Goal: Transaction & Acquisition: Purchase product/service

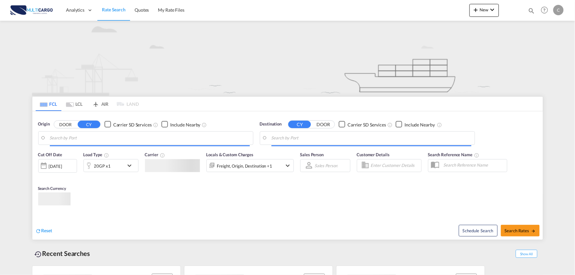
type input "Port of [GEOGRAPHIC_DATA], [GEOGRAPHIC_DATA], [GEOGRAPHIC_DATA]"
type input "Leixoes, Leixoes, PTLEI"
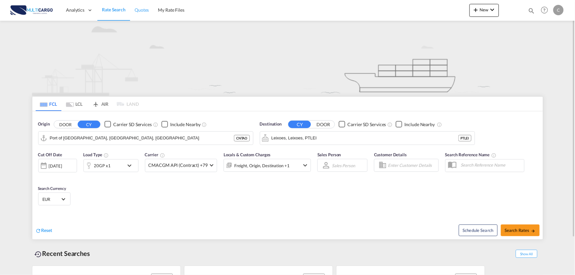
click at [145, 10] on span "Quotes" at bounding box center [142, 9] width 14 height 5
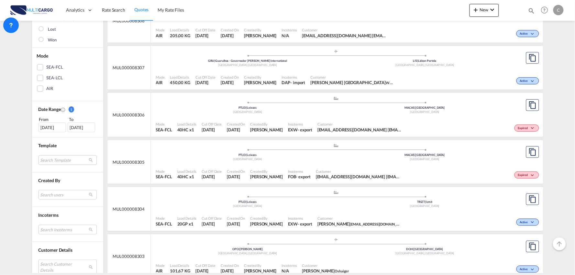
scroll to position [144, 0]
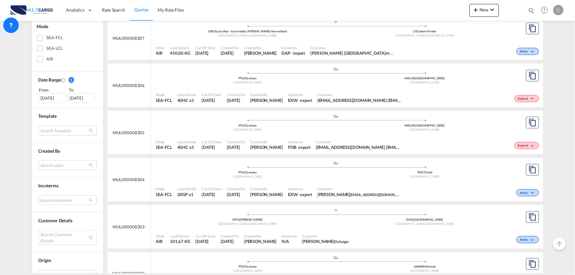
click at [56, 234] on md-select "Search Customer Details user name user mtellez@skynetmex.com.mx mtellez@skynetm…" at bounding box center [67, 237] width 58 height 15
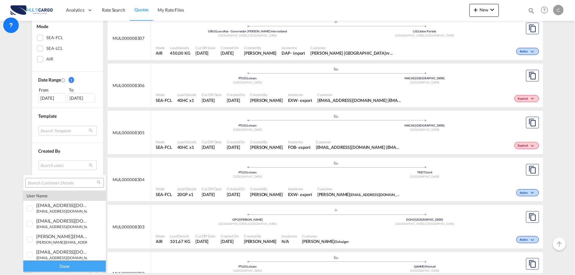
click at [57, 183] on input "search" at bounding box center [62, 183] width 70 height 6
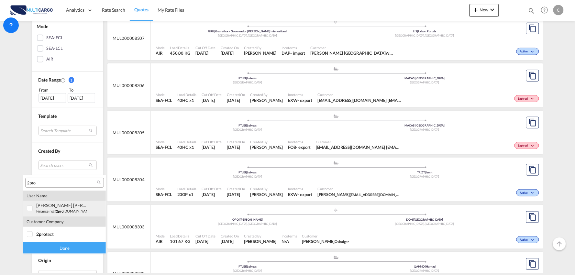
type input "2pro"
click at [45, 211] on small "financeiro@ 2pro tect.pt" at bounding box center [64, 211] width 56 height 4
click at [69, 249] on div "Done" at bounding box center [64, 247] width 82 height 11
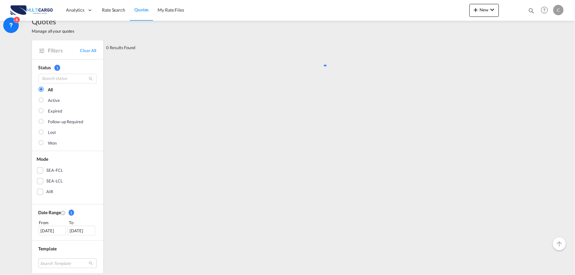
scroll to position [0, 0]
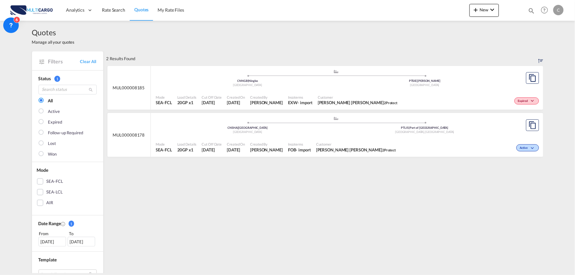
click at [332, 137] on div "Mode SEA-FCL Load Details 20GP x1 Cut Off Date 22 Aug 2025 Created On 22 Aug 20…" at bounding box center [347, 146] width 392 height 19
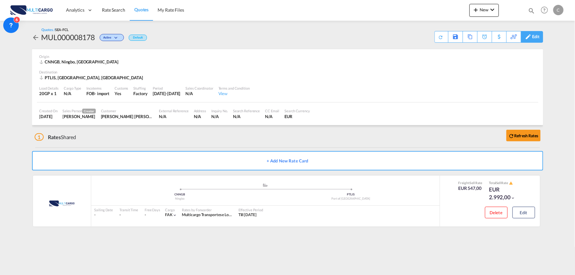
click at [534, 34] on div "Edit" at bounding box center [535, 36] width 7 height 11
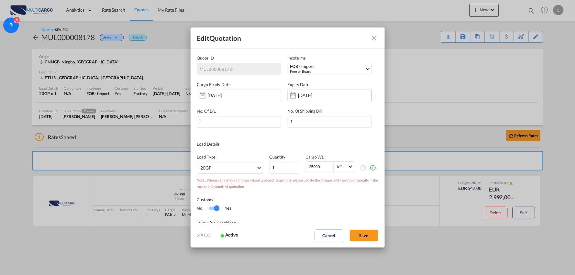
click at [309, 94] on input "21 Sep 2025" at bounding box center [318, 95] width 41 height 5
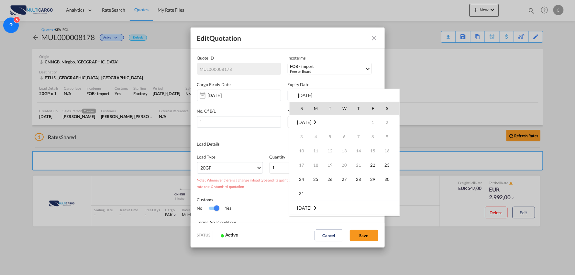
scroll to position [86, 0]
click at [356, 149] on span "11" at bounding box center [358, 150] width 13 height 13
type input "11 Sep 2025"
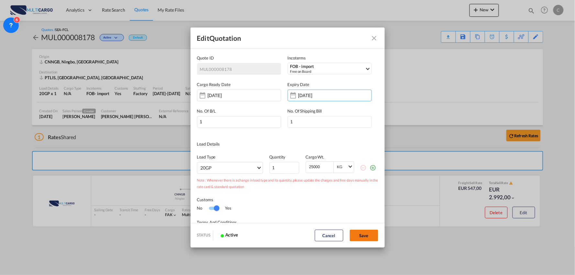
click at [359, 234] on button "Save" at bounding box center [364, 236] width 28 height 12
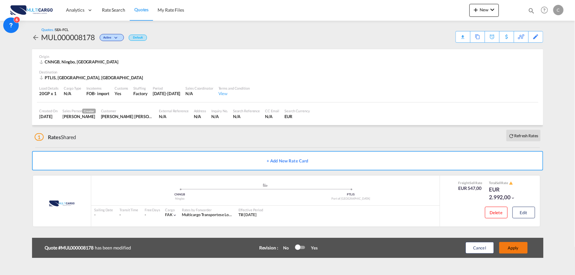
click at [519, 246] on button "Apply" at bounding box center [513, 248] width 28 height 12
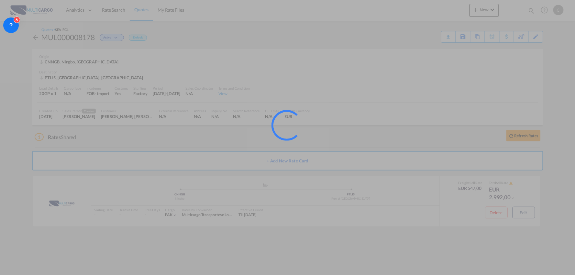
click at [529, 213] on div "Quotes / SEA-FCL MUL000008178 Active Default Download Quote Save As Template Co…" at bounding box center [287, 129] width 511 height 217
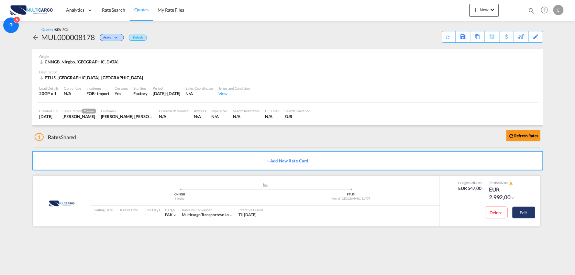
click at [529, 212] on button "Edit" at bounding box center [523, 213] width 23 height 12
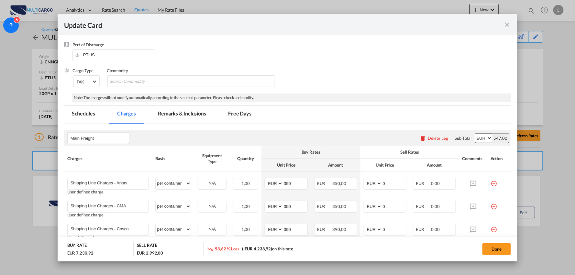
scroll to position [72, 0]
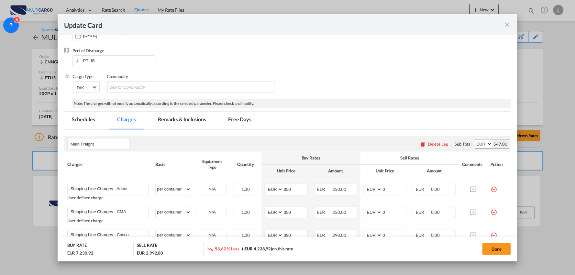
click at [428, 144] on div "Delete Leg" at bounding box center [438, 143] width 20 height 5
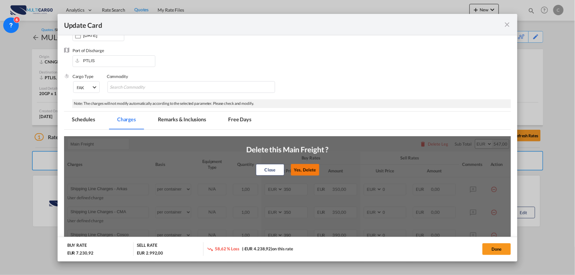
click at [295, 169] on button "Yes, Delete" at bounding box center [305, 170] width 28 height 12
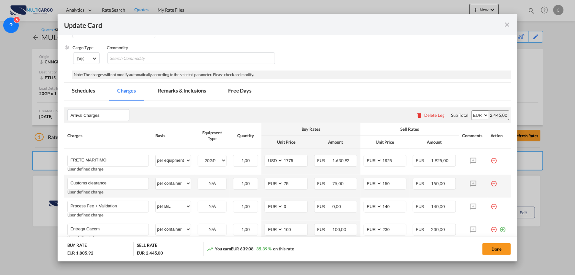
scroll to position [108, 0]
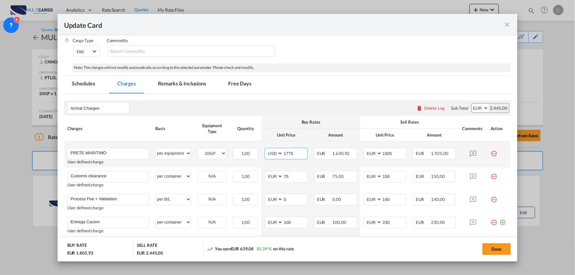
click at [296, 152] on input "1775" at bounding box center [295, 153] width 24 height 10
drag, startPoint x: 295, startPoint y: 153, endPoint x: 269, endPoint y: 152, distance: 25.9
click at [269, 152] on md-input-container "AED AFN ALL AMD ANG AOA ARS AUD AWG AZN BAM BBD BDT BGN BHD BIF BMD BND BOB BRL…" at bounding box center [286, 154] width 43 height 12
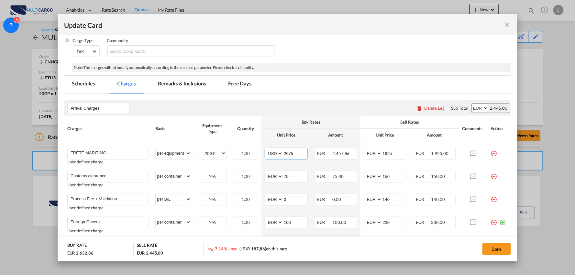
type input "2675"
click at [360, 113] on div "Arrival Charges Please enter leg name Leg Name Already Exists Delete Leg Sub To…" at bounding box center [287, 108] width 447 height 16
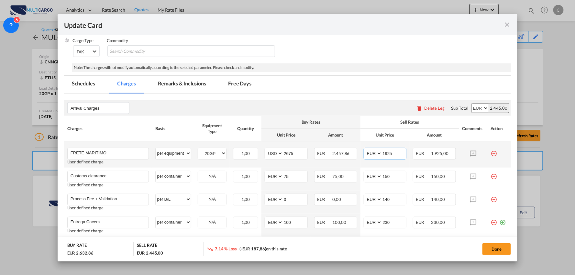
drag, startPoint x: 372, startPoint y: 154, endPoint x: 364, endPoint y: 154, distance: 7.5
click at [366, 154] on md-input-container "AED AFN ALL AMD ANG AOA ARS AUD AWG AZN BAM BBD BDT BGN BHD BIF BMD BND BOB BRL…" at bounding box center [385, 154] width 43 height 12
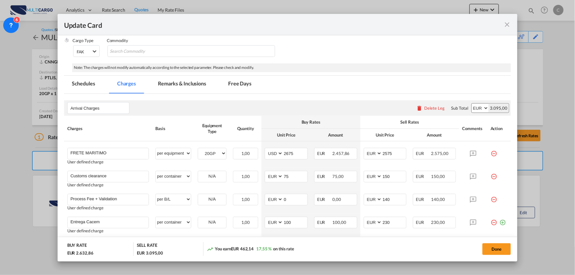
click at [366, 99] on rate-modification "Arrival Charges Please enter leg name Leg Name Already Exists Delete Leg Sub To…" at bounding box center [287, 176] width 447 height 164
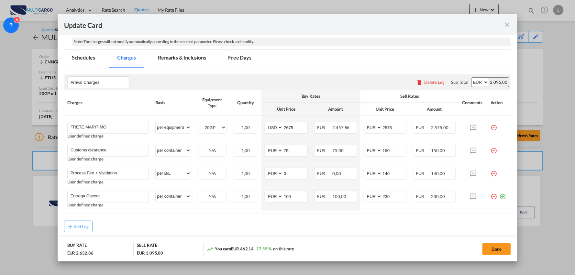
scroll to position [144, 0]
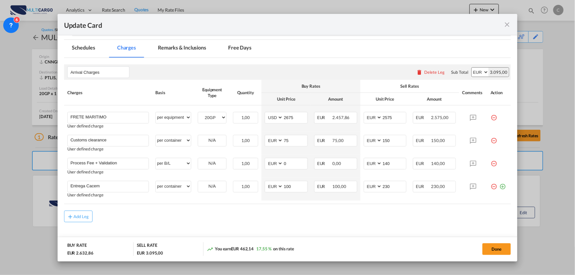
click at [383, 230] on md-content "Arrival Charges Please enter leg name Leg Name Already Exists Delete Leg Sub To…" at bounding box center [287, 155] width 447 height 195
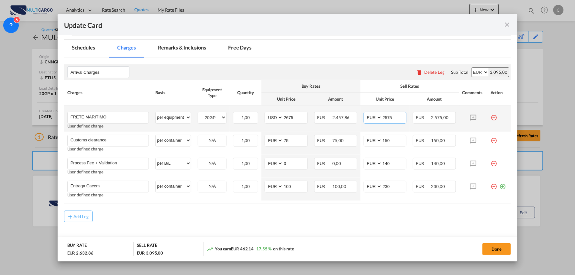
drag, startPoint x: 395, startPoint y: 115, endPoint x: 355, endPoint y: 114, distance: 39.8
click at [355, 114] on tr "FRETE MARITIMO Please Enter User Defined Charges Cannot Be Published User defin…" at bounding box center [287, 118] width 447 height 26
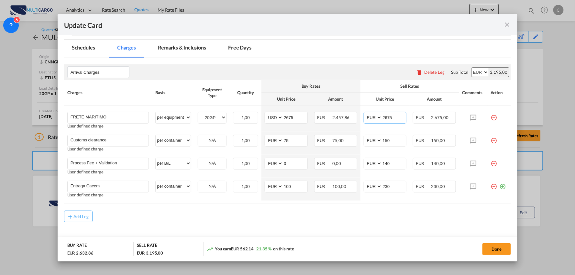
type input "2675"
click at [370, 227] on md-content "Arrival Charges Please enter leg name Leg Name Already Exists Delete Leg Sub To…" at bounding box center [287, 155] width 447 height 195
drag, startPoint x: 497, startPoint y: 245, endPoint x: 502, endPoint y: 246, distance: 5.1
click at [497, 245] on button "Done" at bounding box center [496, 249] width 28 height 12
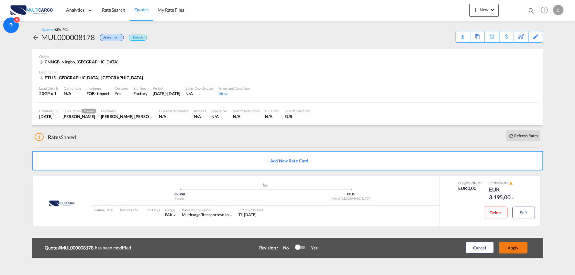
click at [511, 248] on button "Apply" at bounding box center [513, 248] width 28 height 12
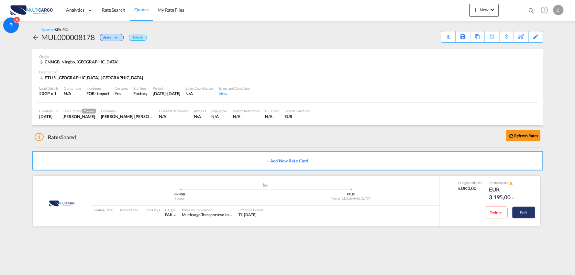
click at [527, 214] on button "Edit" at bounding box center [523, 213] width 23 height 12
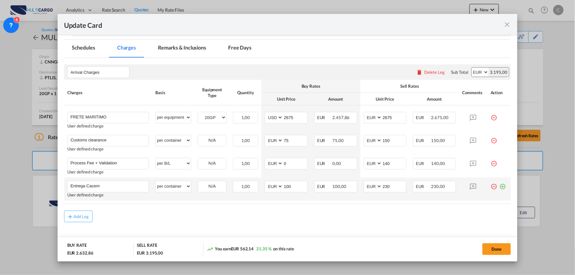
click at [499, 186] on md-icon "icon-plus-circle-outline green-400-fg" at bounding box center [502, 184] width 6 height 6
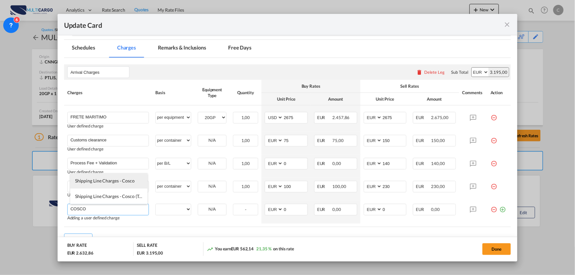
click at [110, 179] on span "Shipping Line Charges - Cosco" at bounding box center [105, 180] width 60 height 5
type input "Shipping Line Charges - Cosco"
select select "per container"
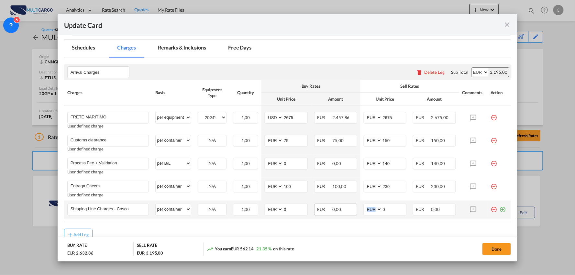
click at [333, 214] on tr "Shipping Line Charges - Cosco Please Enter User Defined Charges Cannot Be Publi…" at bounding box center [287, 210] width 447 height 18
drag, startPoint x: 387, startPoint y: 211, endPoint x: 358, endPoint y: 210, distance: 29.4
click at [360, 212] on td "AED AFN ALL AMD ANG AOA ARS AUD AWG AZN BAM BBD BDT BGN BHD BIF BMD BND BOB BRL…" at bounding box center [384, 210] width 49 height 18
type input "390"
drag, startPoint x: 287, startPoint y: 212, endPoint x: 256, endPoint y: 211, distance: 30.8
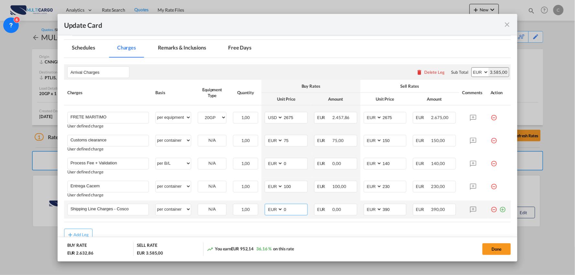
click at [256, 211] on tr "Shipping Line Charges - Cosco Please Enter User Defined Charges Cannot Be Publi…" at bounding box center [287, 210] width 447 height 18
type input "390"
click at [357, 236] on div "Add Leg" at bounding box center [287, 235] width 447 height 12
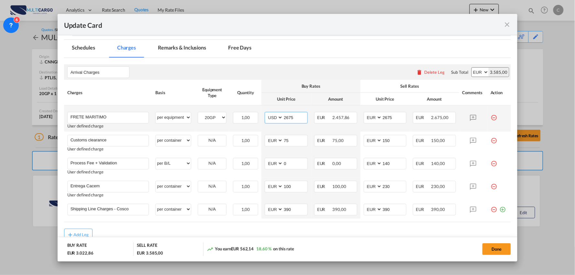
click at [298, 118] on input "2675" at bounding box center [295, 117] width 24 height 10
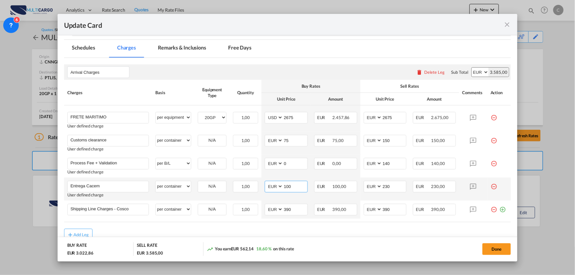
drag, startPoint x: 295, startPoint y: 187, endPoint x: 328, endPoint y: 197, distance: 34.8
click at [261, 187] on td "AED AFN ALL AMD ANG AOA ARS AUD AWG AZN BAM BBD BDT BGN BHD BIF BMD BND BOB BRL…" at bounding box center [285, 189] width 49 height 23
type input "180"
click at [371, 237] on md-dialog-actions "BUY RATE EUR 3.102,86 SELL RATE EUR 3.585,00 You earn EUR 482,14 15,54 % on thi…" at bounding box center [288, 249] width 460 height 25
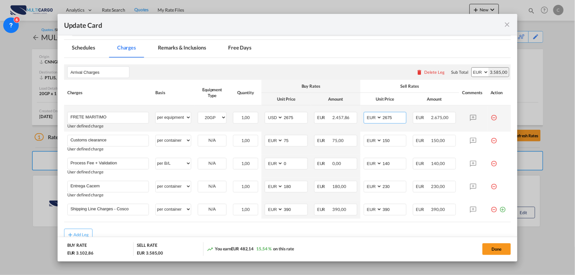
click at [392, 120] on input "2675" at bounding box center [394, 117] width 24 height 10
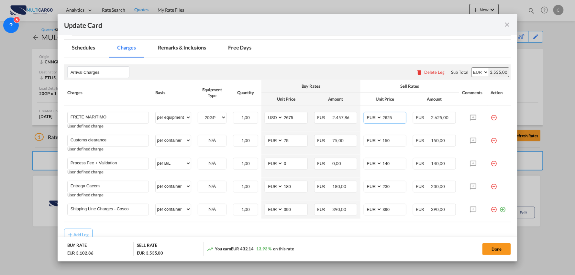
type input "2625"
click at [347, 240] on md-dialog-actions "BUY RATE EUR 3.102,86 SELL RATE EUR 3.535,00 You earn EUR 432,14 13,93 % on thi…" at bounding box center [288, 249] width 460 height 25
click at [496, 248] on button "Done" at bounding box center [496, 249] width 28 height 12
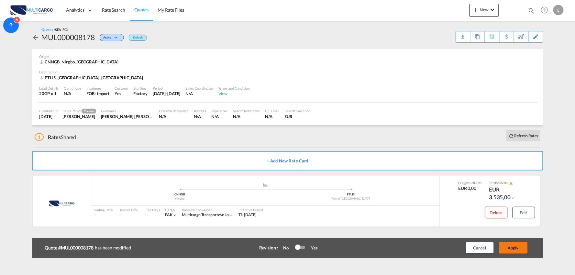
click at [515, 247] on button "Apply" at bounding box center [513, 248] width 28 height 12
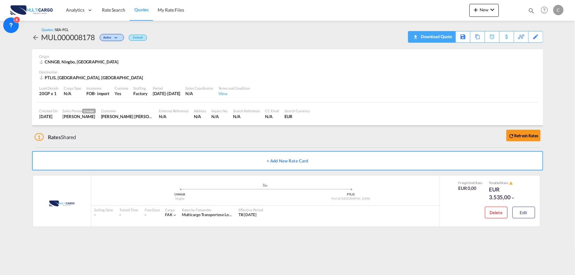
click at [447, 33] on div "Download Quote" at bounding box center [435, 36] width 33 height 10
click at [208, 137] on div "1 Rates Shared Refresh Rates" at bounding box center [289, 135] width 508 height 21
click at [441, 38] on div "Download Quote" at bounding box center [435, 36] width 33 height 10
click at [336, 44] on div "Quotes / SEA-FCL MUL000008178 Active Default Download Quote Save As Template Co…" at bounding box center [287, 35] width 511 height 28
click at [537, 38] on div "Edit" at bounding box center [535, 36] width 7 height 11
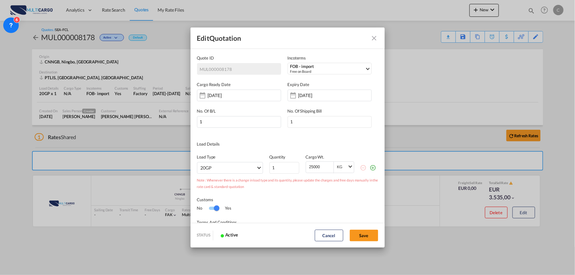
scroll to position [0, 0]
click at [303, 95] on input "21 Sep 2025" at bounding box center [318, 95] width 41 height 5
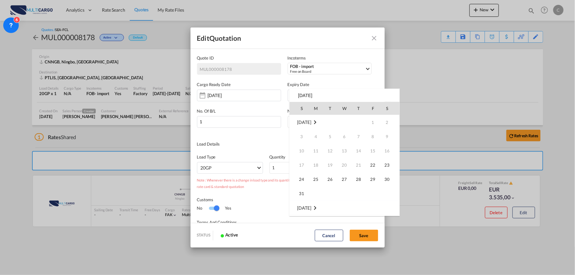
scroll to position [86, 0]
click at [356, 151] on span "11" at bounding box center [358, 150] width 13 height 13
type input "11 Sep 2025"
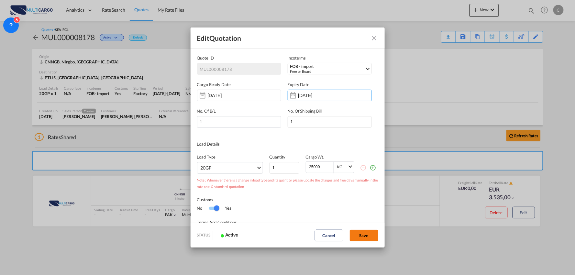
click at [364, 237] on button "Save" at bounding box center [364, 236] width 28 height 12
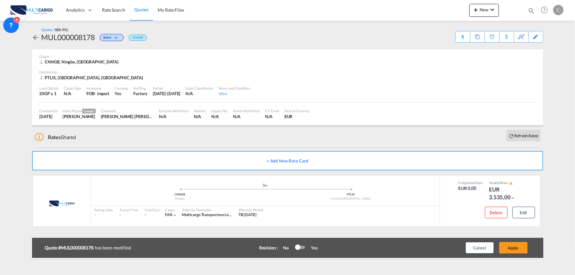
click at [513, 246] on button "Apply" at bounding box center [513, 248] width 28 height 12
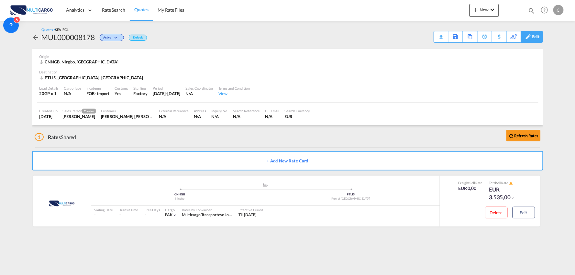
click at [536, 38] on div "Edit" at bounding box center [535, 36] width 7 height 11
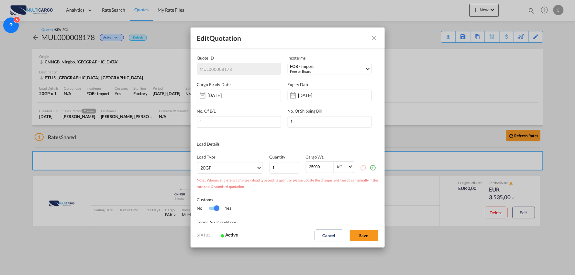
scroll to position [0, 0]
click at [366, 237] on button "Save" at bounding box center [364, 236] width 28 height 12
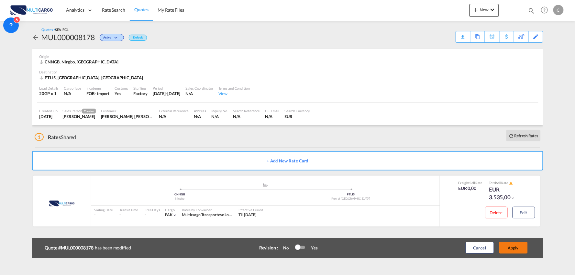
click at [517, 245] on button "Apply" at bounding box center [513, 248] width 28 height 12
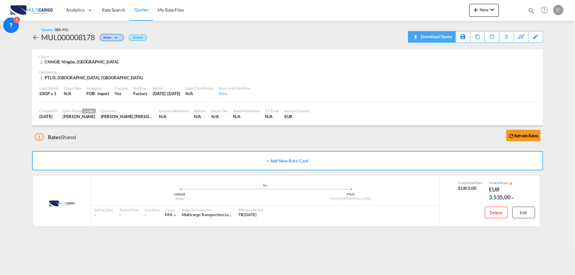
click at [447, 38] on div "Download Quote" at bounding box center [435, 36] width 33 height 10
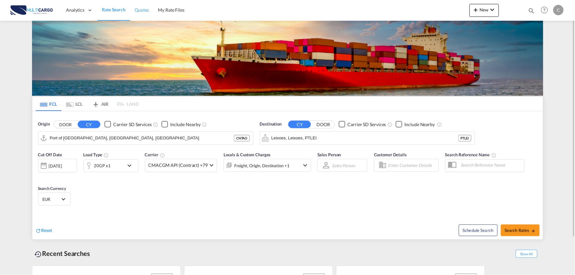
click at [142, 11] on span "Quotes" at bounding box center [142, 9] width 14 height 5
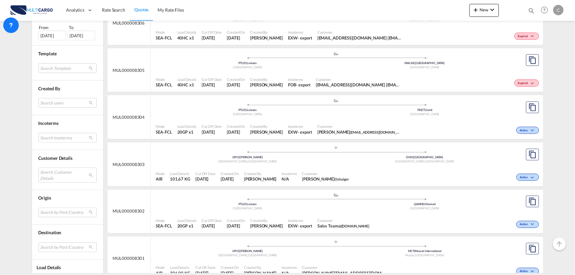
scroll to position [215, 0]
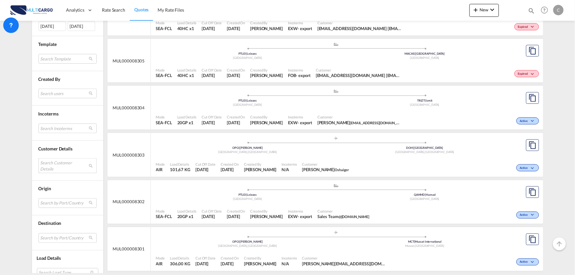
click at [52, 164] on md-select "Search Customer Details user name user mtellez@skynetmex.com.mx mtellez@skynetm…" at bounding box center [67, 165] width 58 height 15
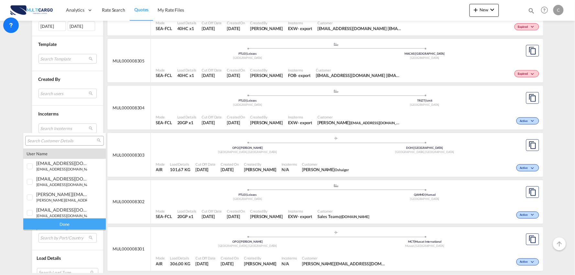
click at [60, 141] on input "search" at bounding box center [62, 141] width 70 height 6
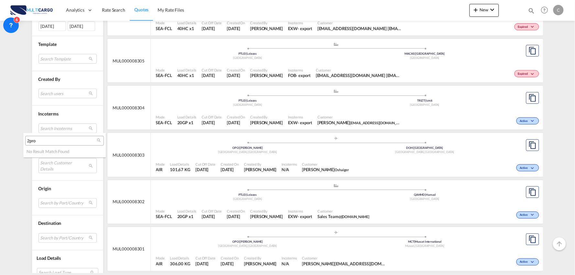
type input "2pro"
click at [44, 145] on div "2pro" at bounding box center [64, 141] width 79 height 10
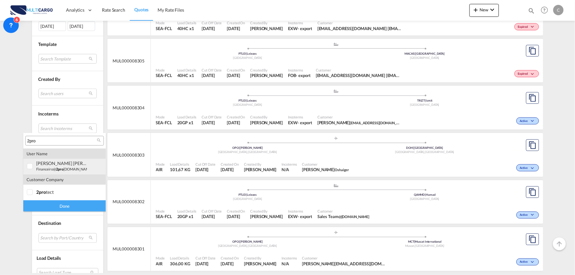
click at [50, 167] on small "financeiro@ 2pro tect.pt" at bounding box center [64, 169] width 56 height 4
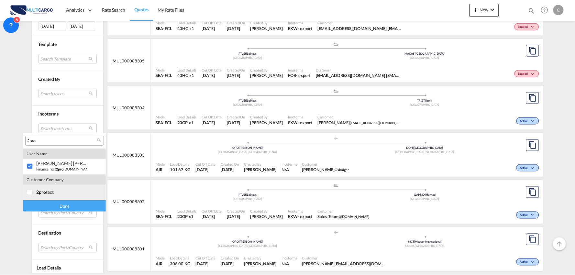
click at [66, 199] on md-option "company 2pro tect" at bounding box center [64, 193] width 82 height 16
click at [29, 191] on div at bounding box center [30, 192] width 6 height 6
click at [60, 205] on div "Done" at bounding box center [64, 205] width 82 height 11
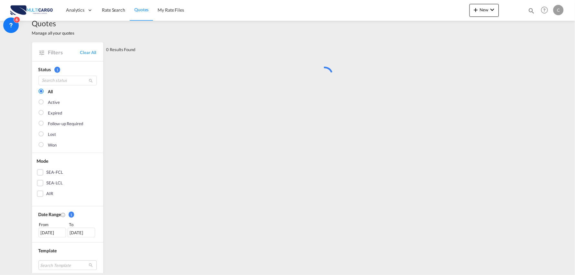
scroll to position [0, 0]
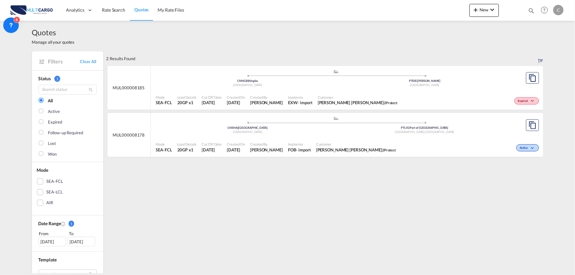
click at [400, 99] on div "Expired" at bounding box center [470, 100] width 140 height 16
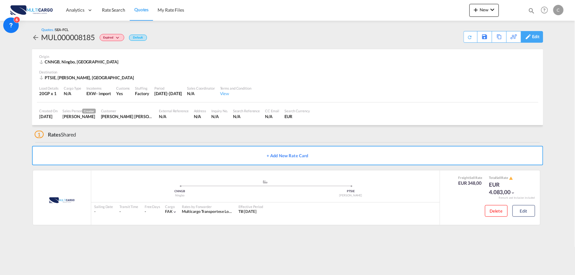
click at [535, 36] on div "Edit" at bounding box center [535, 36] width 7 height 11
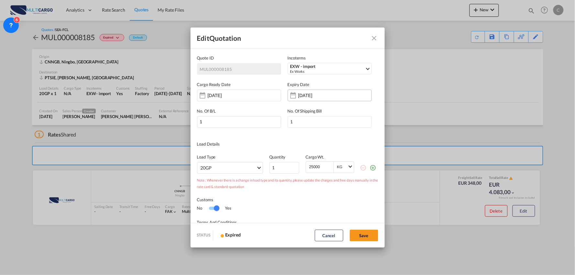
click at [302, 94] on input "01 Sep 2025" at bounding box center [318, 95] width 41 height 5
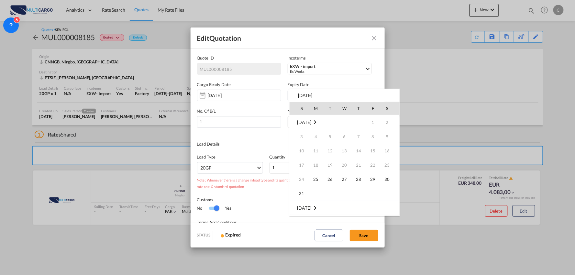
scroll to position [86, 0]
click at [303, 164] on span "14" at bounding box center [301, 164] width 13 height 13
type input "14 Sep 2025"
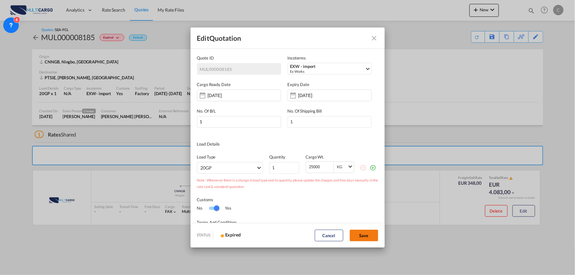
click at [359, 239] on button "Save" at bounding box center [364, 236] width 28 height 12
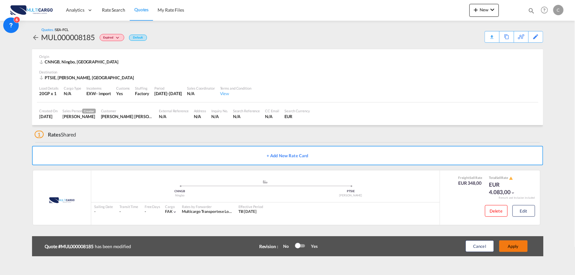
click at [514, 245] on button "Apply" at bounding box center [513, 246] width 28 height 12
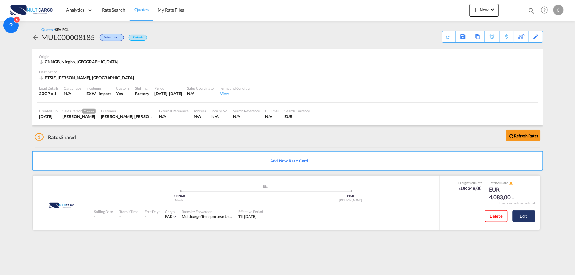
click at [526, 220] on button "Edit" at bounding box center [523, 216] width 23 height 12
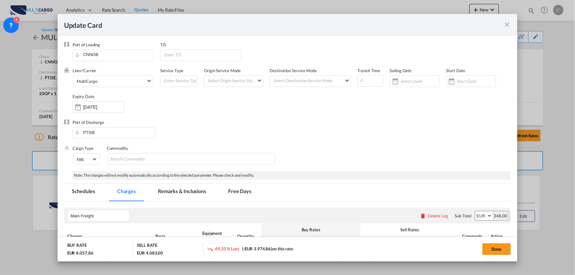
select select "per container"
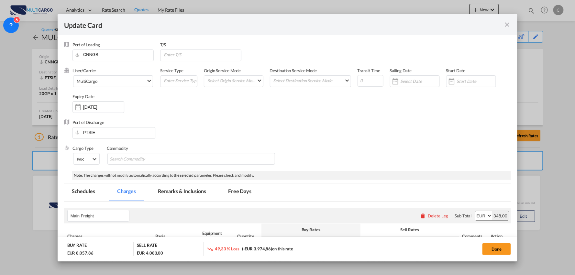
select select "per container"
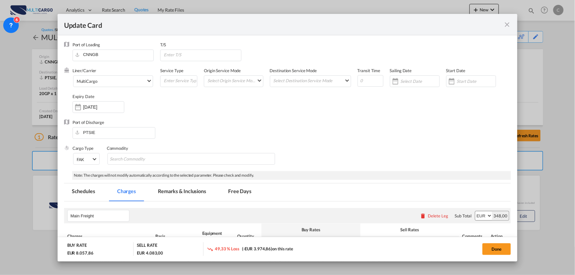
select select "per container"
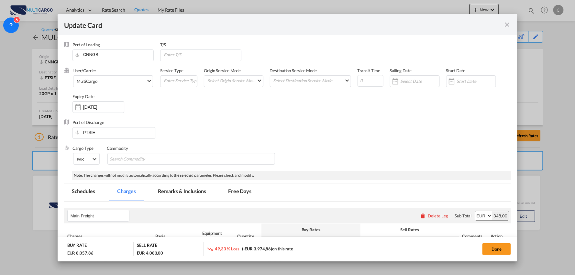
select select "per equipment"
select select "per_document"
select select "per B/L"
select select "per container"
select select "per shipment"
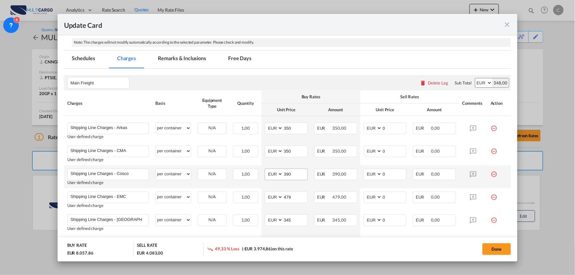
scroll to position [144, 0]
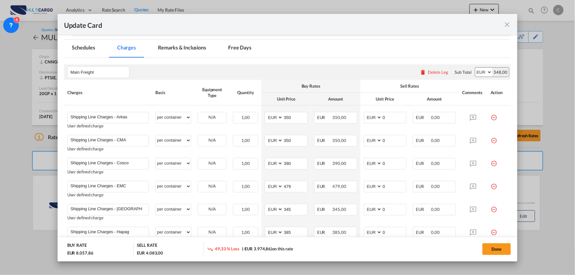
click at [428, 73] on div "Delete Leg" at bounding box center [438, 72] width 20 height 5
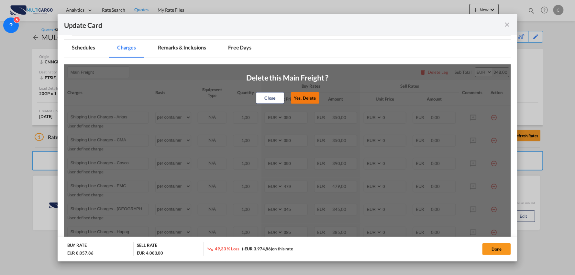
click at [306, 96] on button "Yes, Delete" at bounding box center [305, 98] width 28 height 12
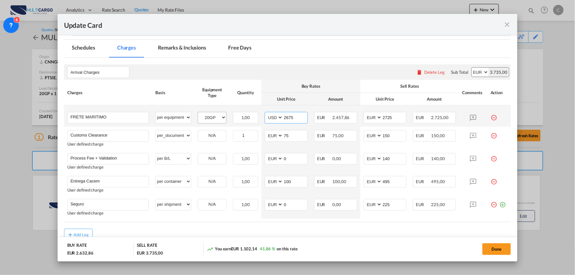
drag, startPoint x: 298, startPoint y: 117, endPoint x: 223, endPoint y: 121, distance: 74.5
click at [224, 121] on tr "FRETE MARITIMO Please Enter User Defined Charges Cannot Be Published per equipm…" at bounding box center [287, 115] width 447 height 21
type input "1900"
click at [122, 113] on input "FRETE MARITIMO" at bounding box center [110, 117] width 78 height 10
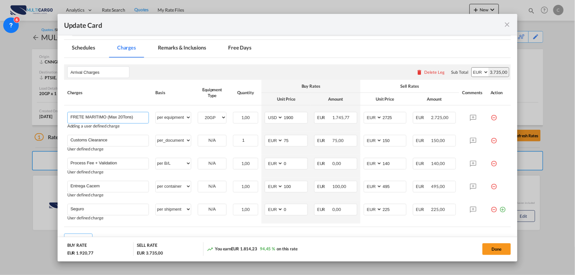
type input "FRETE MARITIMO (Max 20Tons)"
click at [333, 238] on md-dialog-actions "BUY RATE EUR 1.920,77 SELL RATE EUR 3.735,00 You earn EUR 1.814,23 94,45 % on t…" at bounding box center [288, 249] width 460 height 25
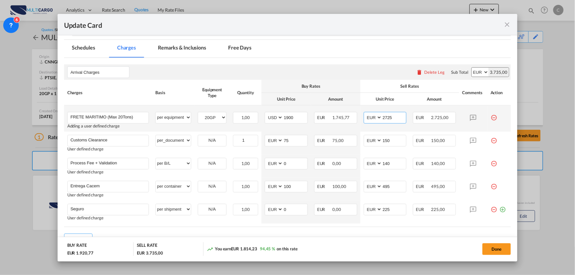
drag, startPoint x: 393, startPoint y: 119, endPoint x: 368, endPoint y: 124, distance: 25.6
click at [364, 120] on md-input-container "AED AFN ALL AMD ANG AOA ARS AUD AWG AZN BAM BBD BDT BGN BHD BIF BMD BND BOB BRL…" at bounding box center [385, 118] width 43 height 12
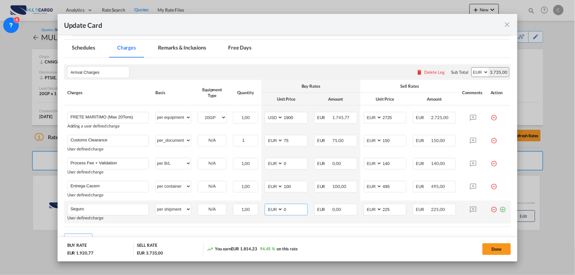
drag, startPoint x: 284, startPoint y: 210, endPoint x: 277, endPoint y: 211, distance: 6.9
click at [277, 211] on md-input-container "AED AFN ALL AMD ANG AOA ARS AUD AWG AZN BAM BBD BDT BGN BHD BIF BMD BND BOB BRL…" at bounding box center [286, 210] width 43 height 12
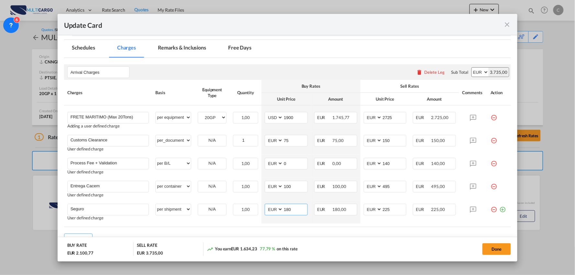
type input "180"
click at [419, 251] on div "Done" at bounding box center [425, 248] width 171 height 13
drag, startPoint x: 294, startPoint y: 189, endPoint x: 259, endPoint y: 190, distance: 34.9
click at [259, 190] on tr "Entrega Cacem Please Enter User Defined Charges Cannot Be Published User define…" at bounding box center [287, 189] width 447 height 23
type input "390"
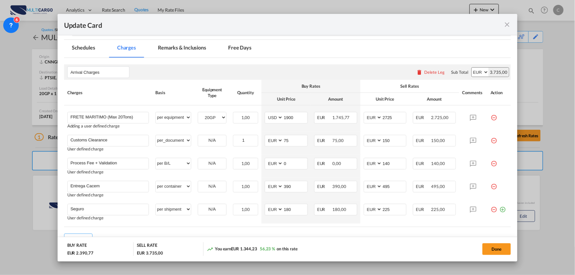
click at [354, 240] on md-dialog-actions "BUY RATE EUR 2.390,77 SELL RATE EUR 3.735,00 You earn EUR 1.344,23 56,23 % on t…" at bounding box center [288, 249] width 460 height 25
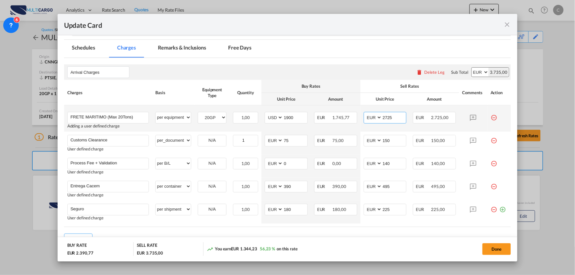
drag, startPoint x: 388, startPoint y: 118, endPoint x: 378, endPoint y: 118, distance: 10.0
click at [382, 118] on input "2725" at bounding box center [394, 117] width 24 height 10
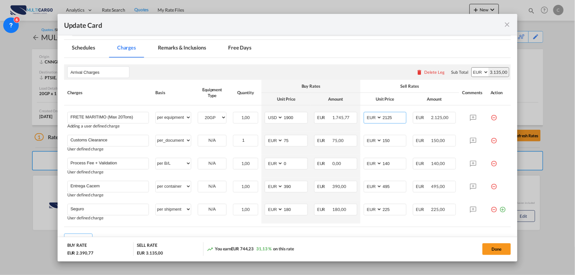
type input "2125"
click at [393, 246] on div "Done" at bounding box center [425, 248] width 171 height 13
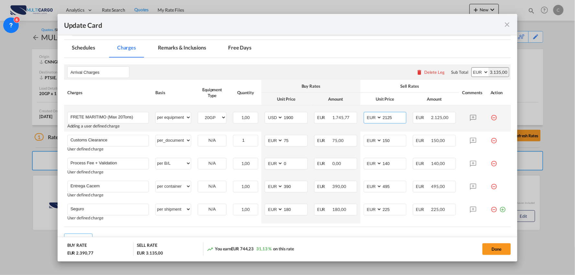
drag, startPoint x: 396, startPoint y: 118, endPoint x: 392, endPoint y: 118, distance: 3.3
click at [392, 118] on input "2125" at bounding box center [394, 117] width 24 height 10
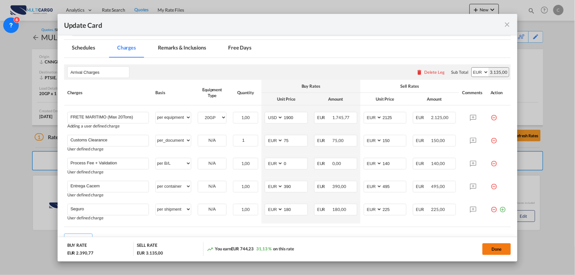
click at [498, 248] on button "Done" at bounding box center [496, 249] width 28 height 12
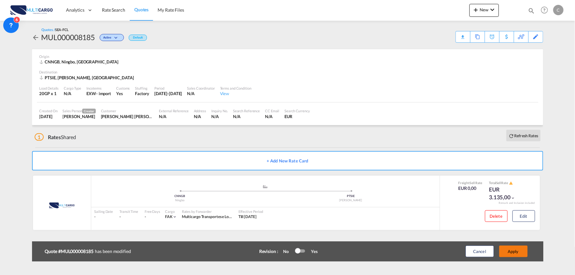
click at [524, 252] on button "Apply" at bounding box center [513, 251] width 28 height 12
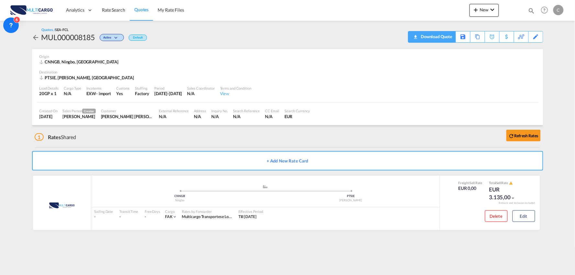
click at [444, 36] on div "Download Quote" at bounding box center [435, 36] width 33 height 10
click at [540, 34] on div "Edit" at bounding box center [532, 37] width 22 height 12
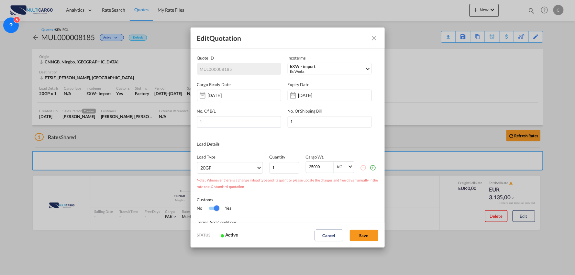
scroll to position [0, 0]
click at [299, 94] on input "24 Sep 2025" at bounding box center [318, 95] width 41 height 5
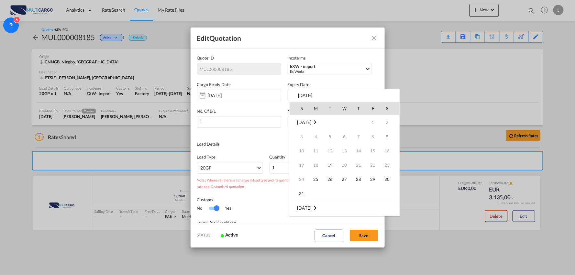
scroll to position [86, 0]
click at [302, 164] on span "14" at bounding box center [301, 164] width 13 height 13
type input "14 Sep 2025"
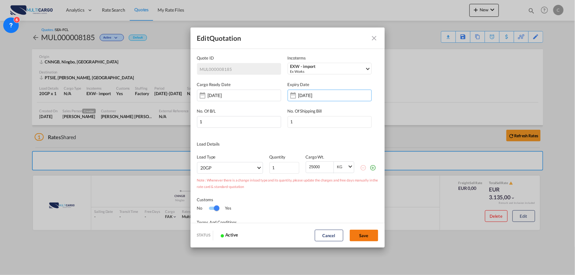
click at [371, 235] on button "Save" at bounding box center [364, 236] width 28 height 12
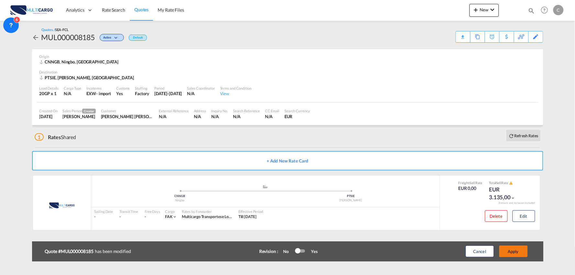
click at [514, 249] on button "Apply" at bounding box center [513, 251] width 28 height 12
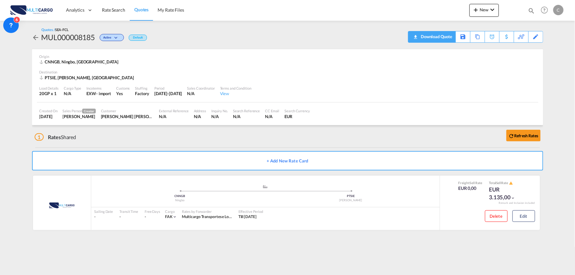
click at [450, 36] on div "Download Quote" at bounding box center [435, 36] width 33 height 10
click at [525, 213] on button "Edit" at bounding box center [523, 216] width 23 height 12
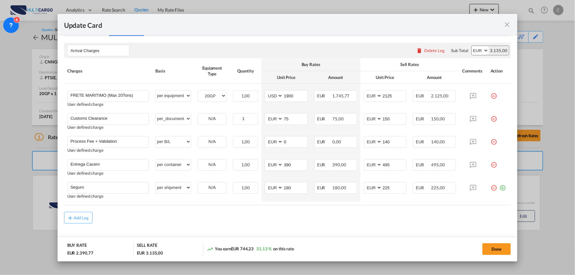
scroll to position [175, 0]
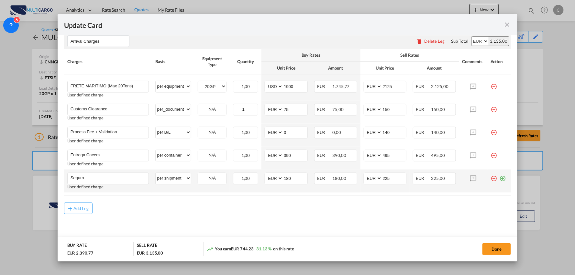
click at [499, 179] on md-icon "icon-plus-circle-outline green-400-fg" at bounding box center [502, 176] width 6 height 6
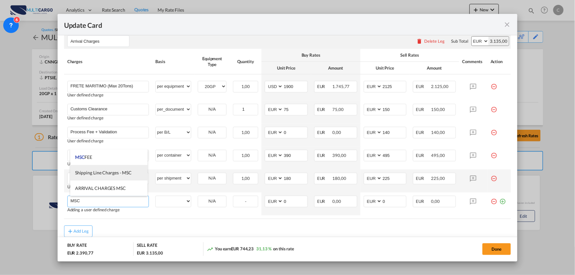
click at [98, 170] on span "Shipping Line Charges - MSC" at bounding box center [103, 172] width 57 height 5
type input "Shipping Line Charges - MSC"
select select "per container"
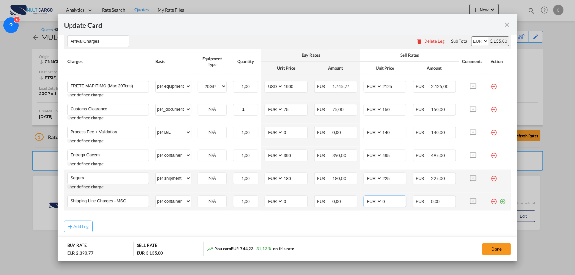
drag, startPoint x: 386, startPoint y: 201, endPoint x: 370, endPoint y: 200, distance: 15.6
click at [371, 201] on md-input-container "AED AFN ALL AMD ANG AOA ARS AUD AWG AZN BAM BBD BDT BGN BHD BIF BMD BND BOB BRL…" at bounding box center [385, 202] width 43 height 12
type input "347"
drag, startPoint x: 295, startPoint y: 205, endPoint x: 242, endPoint y: 196, distance: 53.8
click at [242, 196] on tr "Shipping Line Charges - MSC Please Enter User Defined Charges Cannot Be Publish…" at bounding box center [287, 201] width 447 height 18
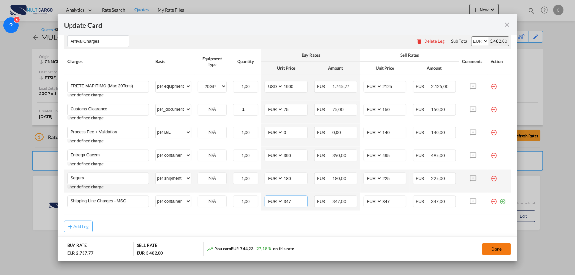
type input "347"
click at [499, 247] on button "Done" at bounding box center [496, 249] width 28 height 12
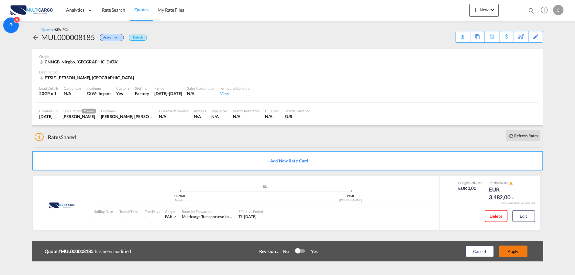
click at [524, 252] on button "Apply" at bounding box center [513, 251] width 28 height 12
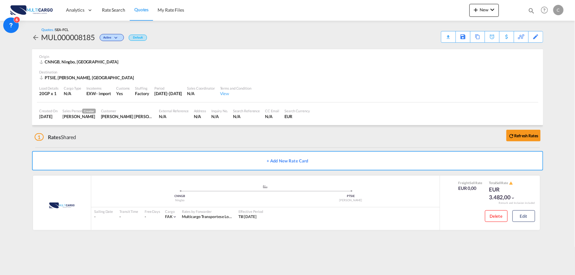
drag, startPoint x: 178, startPoint y: 138, endPoint x: 211, endPoint y: 147, distance: 34.0
click at [178, 138] on div "1 Rates Shared Refresh Rates" at bounding box center [289, 135] width 508 height 21
click at [519, 212] on button "Edit" at bounding box center [523, 216] width 23 height 12
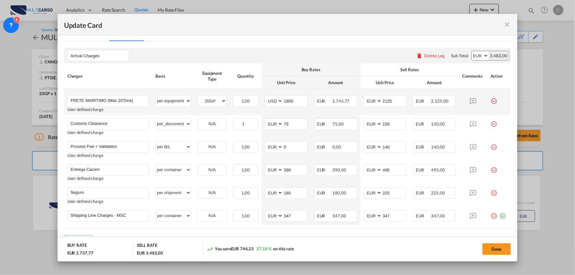
scroll to position [179, 0]
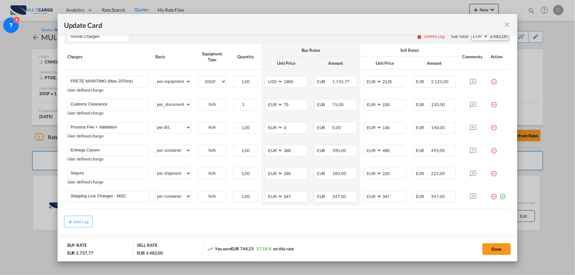
click at [507, 23] on md-icon "icon-close fg-AAA8AD m-0 pointer" at bounding box center [507, 25] width 8 height 8
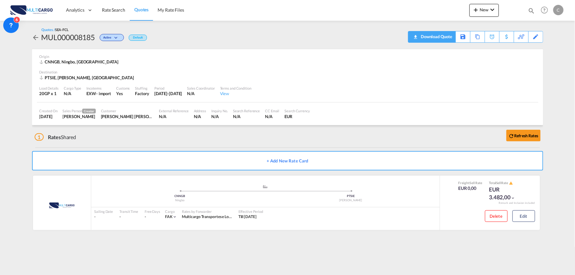
click at [446, 38] on div "Download Quote" at bounding box center [435, 36] width 33 height 10
click at [532, 37] on div "Edit" at bounding box center [535, 36] width 7 height 11
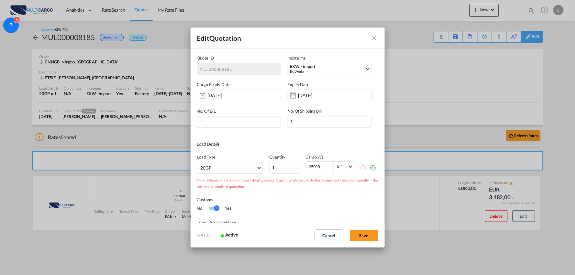
scroll to position [0, 0]
click at [323, 97] on input "24 Sep 2025" at bounding box center [318, 95] width 41 height 5
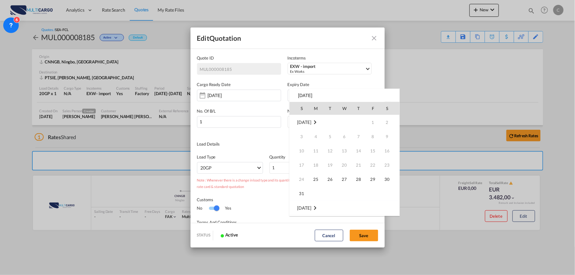
scroll to position [86, 0]
click at [301, 165] on span "14" at bounding box center [301, 164] width 13 height 13
type input "14 Sep 2025"
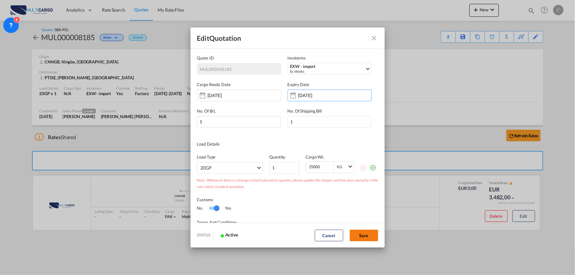
click at [365, 234] on button "Save" at bounding box center [364, 236] width 28 height 12
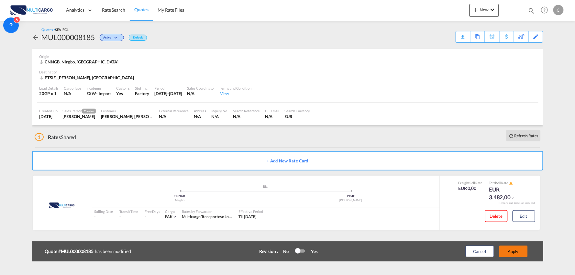
click at [517, 247] on button "Apply" at bounding box center [513, 251] width 28 height 12
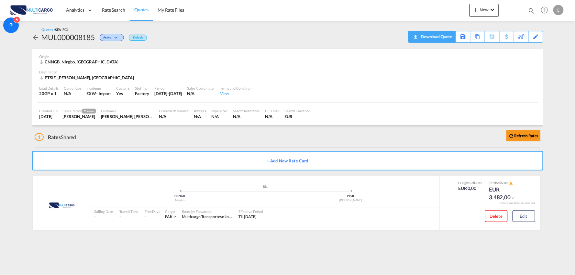
click at [442, 36] on div "Download Quote" at bounding box center [435, 36] width 33 height 10
drag, startPoint x: 254, startPoint y: 52, endPoint x: 14, endPoint y: 67, distance: 240.7
click at [253, 52] on div "Origin CNNGB, Ningbo, Middle East" at bounding box center [287, 59] width 496 height 21
click at [492, 11] on md-icon "icon-chevron-down" at bounding box center [492, 10] width 8 height 8
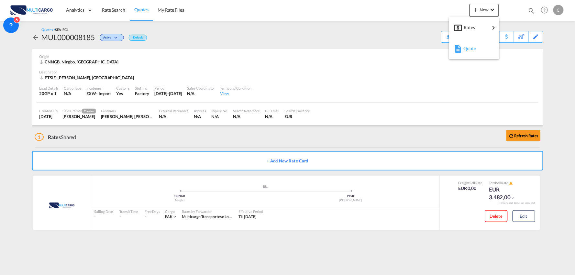
click at [471, 52] on div "Quote" at bounding box center [475, 48] width 24 height 16
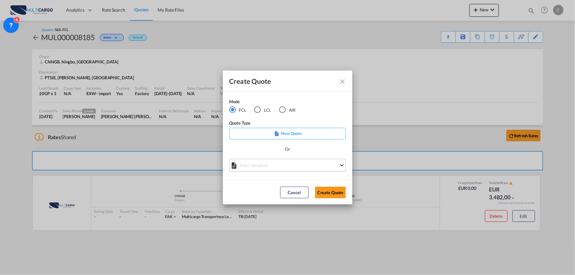
click at [291, 167] on md-select "Select template [DATE] IMP_EXW_FCL [PERSON_NAME] | [DATE] [DATE] IMP_DAP_FCL S/…" at bounding box center [287, 165] width 116 height 13
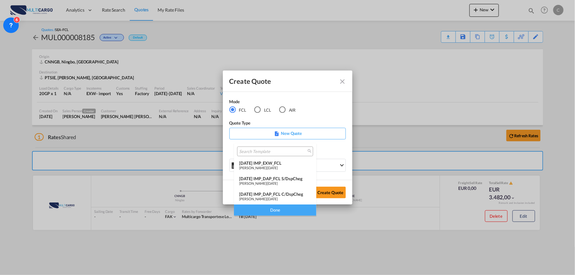
click at [279, 193] on div "[DATE] IMP_DAP_FCL C/DspCheg" at bounding box center [275, 193] width 72 height 5
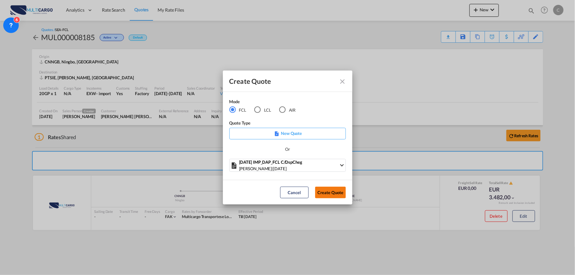
click at [340, 192] on button "Create Quote" at bounding box center [330, 193] width 31 height 12
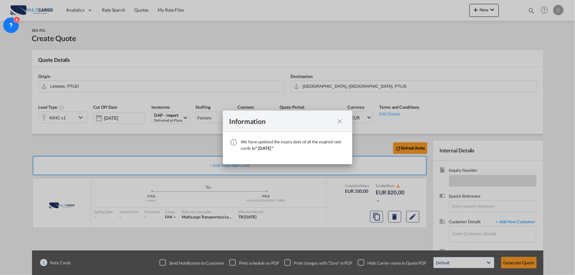
click at [340, 117] on md-icon "icon-close fg-AAA8AD cursor" at bounding box center [340, 121] width 8 height 8
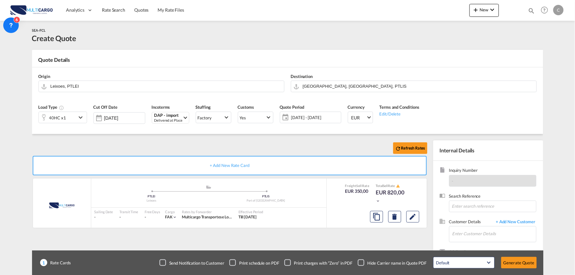
click at [235, 138] on div "Refresh Rates + Add New Rate Card MultiCargo added by you .a{fill:#aaa8ad;} .a{…" at bounding box center [287, 206] width 511 height 145
click at [172, 141] on div "Refresh Rates" at bounding box center [231, 148] width 398 height 16
click at [506, 232] on input "Enter Customer Details" at bounding box center [494, 233] width 84 height 15
click at [484, 223] on div "Ceci Chao ceci.ch ao@longsailing.net" at bounding box center [494, 217] width 84 height 17
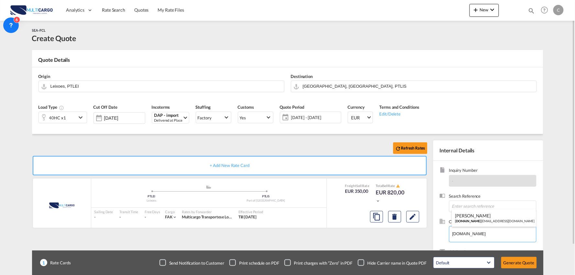
type input "LONGSAIL GROUP, [PERSON_NAME], [EMAIL_ADDRESS][DOMAIN_NAME]"
click at [358, 263] on div "Checkbox No Ink" at bounding box center [361, 262] width 6 height 6
click at [322, 238] on div "Refresh Rates + Add New Rate Card MultiCargo added by you .a{fill:#aaa8ad;} .a{…" at bounding box center [231, 207] width 398 height 135
click at [92, 86] on input "Leixoes, PTLEI" at bounding box center [165, 86] width 230 height 11
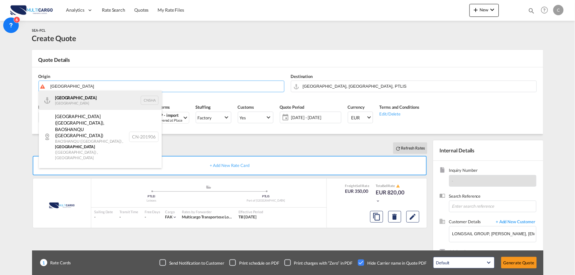
click at [93, 102] on div "Shanghai China CNSHA" at bounding box center [100, 100] width 123 height 19
type input "Shanghai, CNSHA"
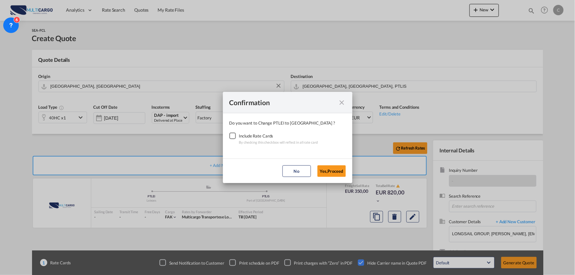
click at [234, 136] on div "Checkbox No Ink" at bounding box center [232, 136] width 6 height 6
click at [327, 170] on button "Yes,Proceed" at bounding box center [331, 171] width 28 height 12
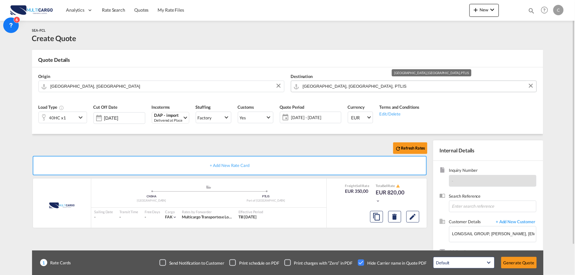
click at [312, 91] on md-autocomplete "[GEOGRAPHIC_DATA], [GEOGRAPHIC_DATA], PTLIS" at bounding box center [417, 87] width 231 height 12
click at [318, 86] on input "[GEOGRAPHIC_DATA], [GEOGRAPHIC_DATA], PTLIS" at bounding box center [418, 86] width 230 height 11
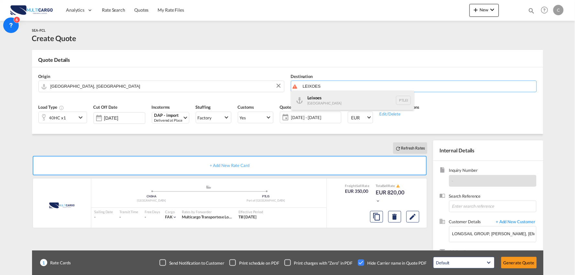
click at [318, 98] on div "Leixoes Portugal PTLEI" at bounding box center [352, 100] width 123 height 19
type input "Leixoes, PTLEI"
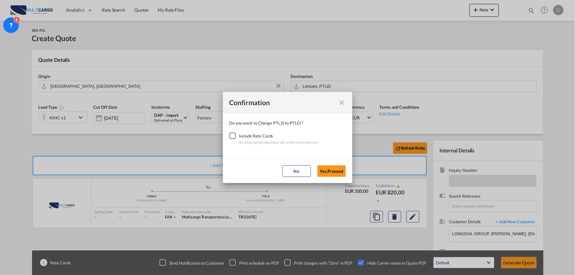
click at [233, 138] on div "Checkbox No Ink" at bounding box center [232, 136] width 6 height 6
drag, startPoint x: 335, startPoint y: 169, endPoint x: 227, endPoint y: 131, distance: 115.1
click at [335, 169] on button "Yes,Proceed" at bounding box center [331, 171] width 28 height 12
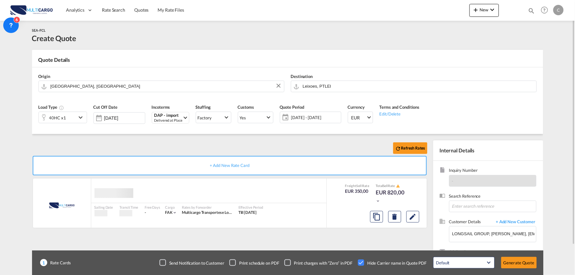
click at [204, 140] on div "Refresh Rates + Add New Rate Card MultiCargo added by you Sailing Date - Transi…" at bounding box center [287, 206] width 511 height 145
click at [522, 267] on button "Generate Quote" at bounding box center [519, 263] width 36 height 12
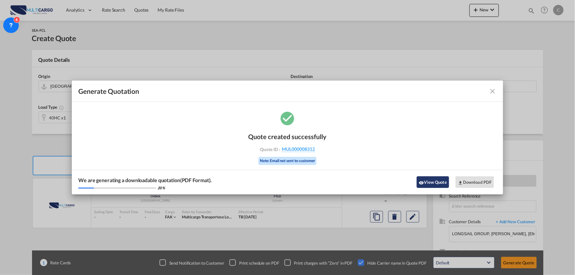
click at [423, 181] on md-icon "icon-eye" at bounding box center [421, 182] width 5 height 5
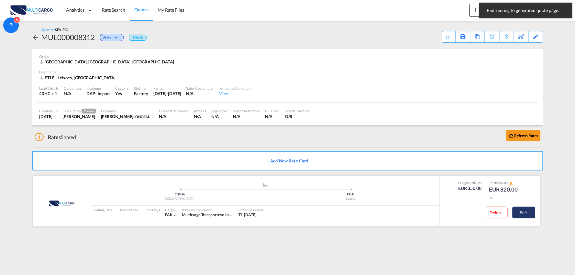
click at [524, 214] on button "Edit" at bounding box center [523, 213] width 23 height 12
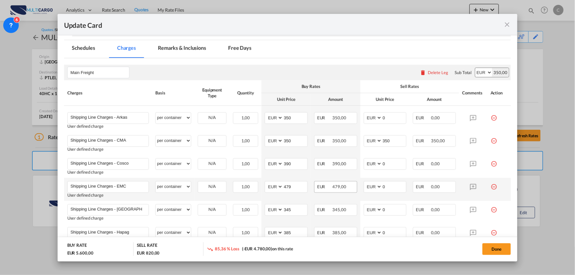
scroll to position [144, 0]
click at [434, 72] on div "Delete Leg" at bounding box center [438, 72] width 20 height 5
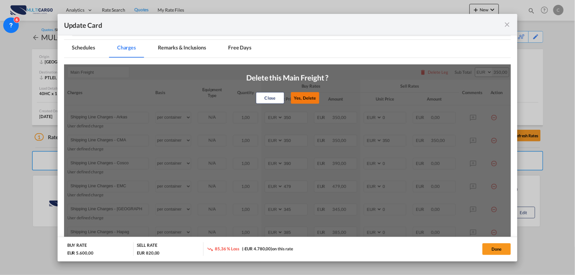
click at [306, 99] on button "Yes, Delete" at bounding box center [305, 98] width 28 height 12
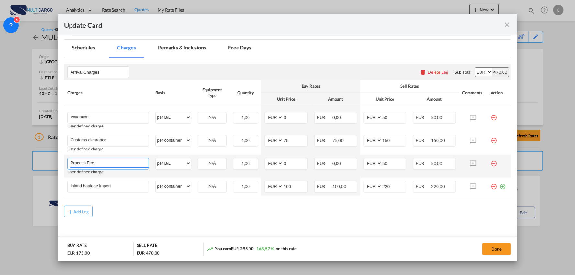
drag, startPoint x: 106, startPoint y: 165, endPoint x: 65, endPoint y: 164, distance: 40.8
click at [65, 164] on td "Process Fee Please Enter User Defined Charges Cannot Be Published User defined …" at bounding box center [108, 166] width 88 height 23
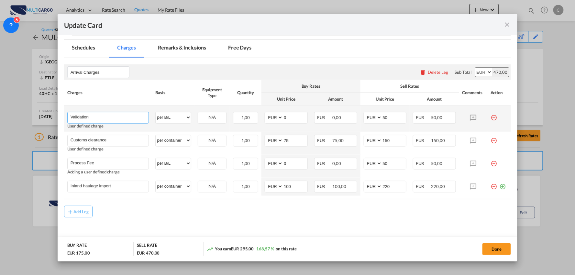
click at [114, 119] on input "Validation" at bounding box center [110, 117] width 78 height 10
type input "Validation + Process Fee"
drag, startPoint x: 391, startPoint y: 119, endPoint x: 334, endPoint y: 118, distance: 56.3
click at [335, 118] on tr "Validation + Process Fee Please Enter User Defined Charges Cannot Be Published …" at bounding box center [287, 118] width 447 height 26
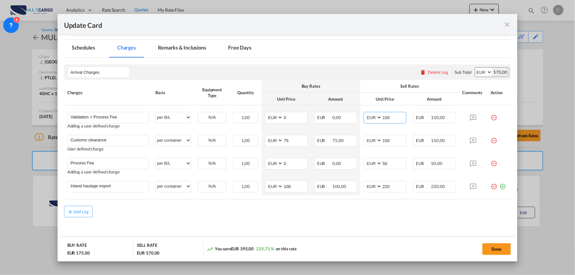
type input "150"
click at [490, 163] on md-icon "icon-minus-circle-outline red-400-fg" at bounding box center [493, 161] width 6 height 6
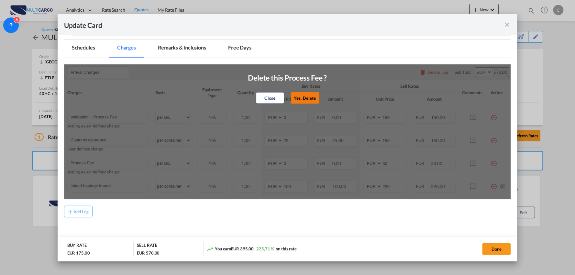
click at [309, 101] on button "Yes, Delete" at bounding box center [304, 98] width 28 height 12
type input "Inland haulage import"
select select "per container"
type input "100"
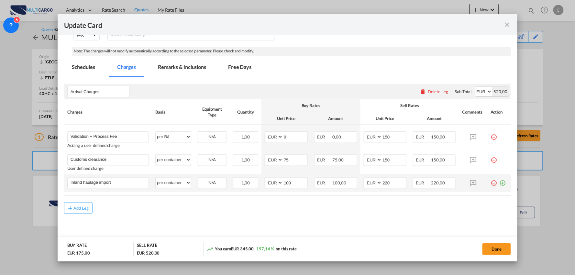
scroll to position [124, 0]
click at [499, 181] on md-icon "icon-plus-circle-outline green-400-fg" at bounding box center [502, 181] width 6 height 6
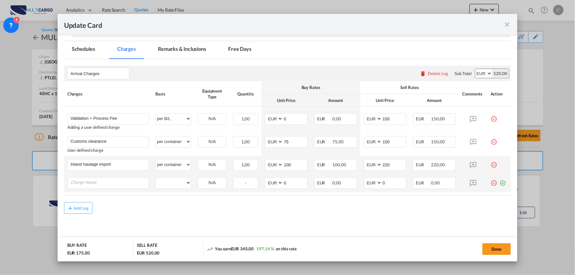
click at [490, 183] on md-icon "icon-minus-circle-outline red-400-fg" at bounding box center [493, 180] width 6 height 6
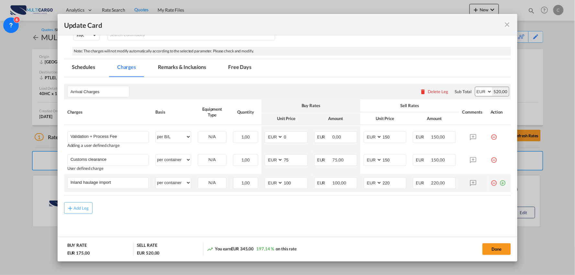
scroll to position [124, 0]
drag, startPoint x: 109, startPoint y: 185, endPoint x: 28, endPoint y: 185, distance: 80.2
click at [31, 185] on div "Update Card Port of Loading CNSHA T/S Liner/Carrier MultiCargo 2HM LOGISTICS D.…" at bounding box center [287, 137] width 575 height 275
drag, startPoint x: 416, startPoint y: 210, endPoint x: 411, endPoint y: 201, distance: 9.8
click at [416, 208] on div "Add Leg" at bounding box center [287, 208] width 447 height 12
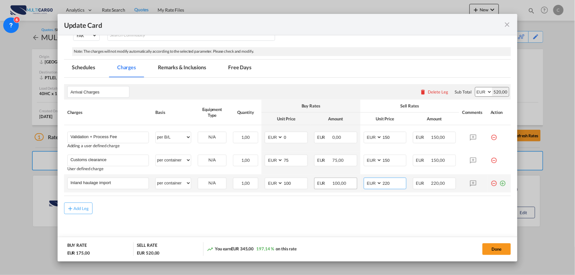
drag, startPoint x: 392, startPoint y: 180, endPoint x: 329, endPoint y: 185, distance: 62.9
click at [332, 185] on tr "Inland haulage import Please Enter User Defined Charges Cannot Be Published per…" at bounding box center [287, 183] width 447 height 18
type input "525"
click at [327, 223] on md-content "Arrival Charges Please enter leg name Leg Name Already Exists Delete Leg Sub To…" at bounding box center [287, 162] width 447 height 168
drag, startPoint x: 267, startPoint y: 183, endPoint x: 251, endPoint y: 183, distance: 16.2
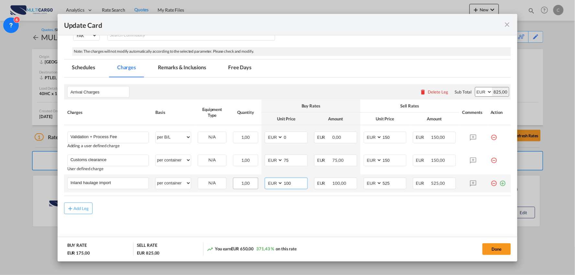
click at [253, 183] on tr "Inland haulage import Please Enter User Defined Charges Cannot Be Published per…" at bounding box center [287, 183] width 447 height 18
type input "485"
click at [272, 219] on md-content "Arrival Charges Please enter leg name Leg Name Already Exists Delete Leg Sub To…" at bounding box center [287, 162] width 447 height 168
click at [259, 206] on div "Add Leg" at bounding box center [287, 208] width 447 height 12
click at [209, 212] on div "Add Leg" at bounding box center [287, 208] width 447 height 12
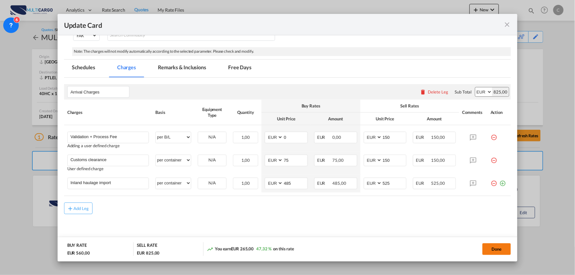
click at [495, 245] on button "Done" at bounding box center [496, 249] width 28 height 12
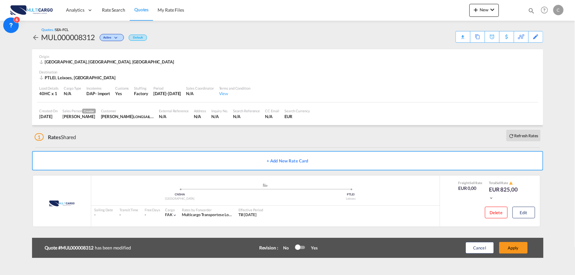
drag, startPoint x: 517, startPoint y: 247, endPoint x: 516, endPoint y: 254, distance: 6.6
click at [516, 254] on div "Cancel Apply" at bounding box center [489, 248] width 81 height 16
click at [517, 248] on button "Apply" at bounding box center [513, 248] width 28 height 12
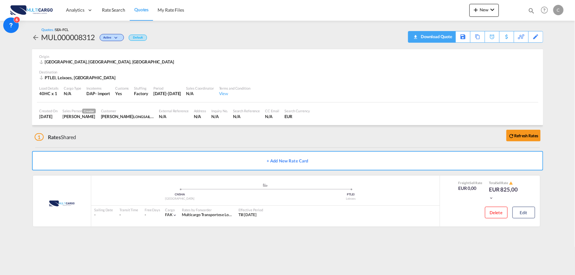
click at [443, 35] on div "Download Quote" at bounding box center [435, 36] width 33 height 10
drag, startPoint x: 137, startPoint y: 134, endPoint x: 139, endPoint y: 130, distance: 4.5
click at [137, 134] on div "1 Rates Shared Refresh Rates" at bounding box center [289, 135] width 508 height 21
drag, startPoint x: 171, startPoint y: 136, endPoint x: 485, endPoint y: 39, distance: 329.2
click at [171, 136] on div "1 Rates Shared Refresh Rates" at bounding box center [289, 135] width 508 height 21
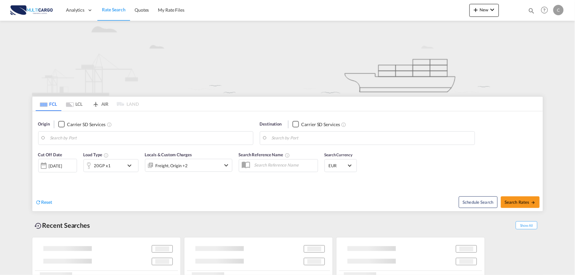
type input "Port of [GEOGRAPHIC_DATA], [GEOGRAPHIC_DATA], [GEOGRAPHIC_DATA]"
type input "Leixoes, Leixoes, PTLEI"
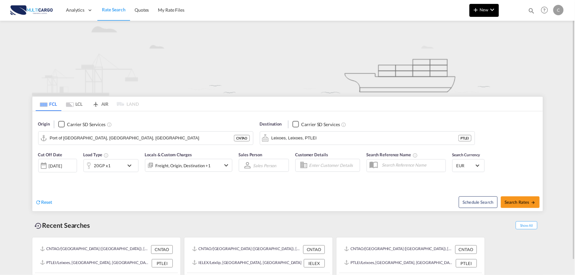
click at [496, 7] on button "New" at bounding box center [483, 10] width 29 height 13
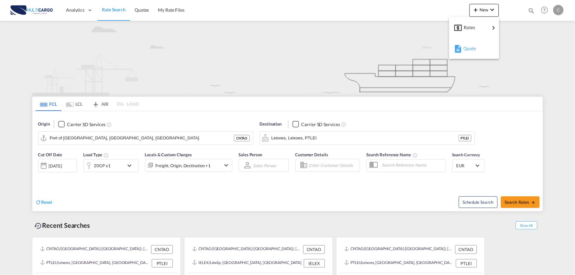
click at [480, 42] on div "Quote" at bounding box center [475, 48] width 24 height 16
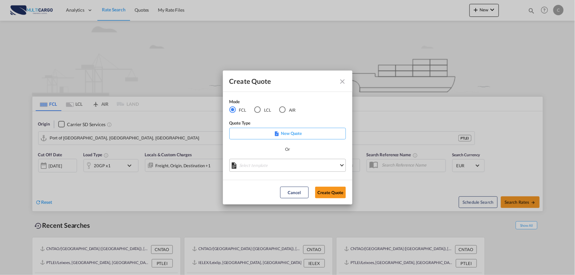
click at [285, 164] on md-select "Select template [DATE] IMP_EXW_FCL [PERSON_NAME] | [DATE] [DATE] IMP_DAP_FCL S/…" at bounding box center [287, 165] width 116 height 13
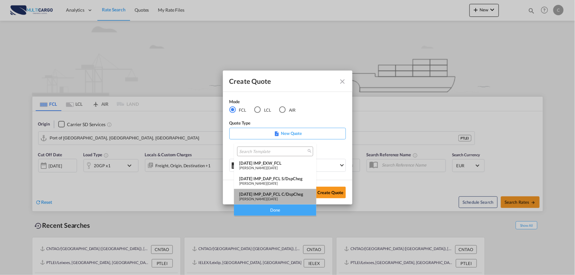
click at [279, 193] on div "[DATE] IMP_DAP_FCL C/DspCheg" at bounding box center [275, 193] width 72 height 5
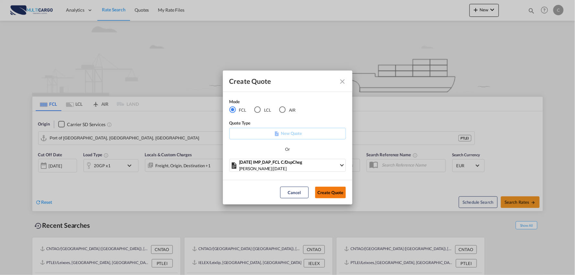
click at [331, 190] on button "Create Quote" at bounding box center [330, 193] width 31 height 12
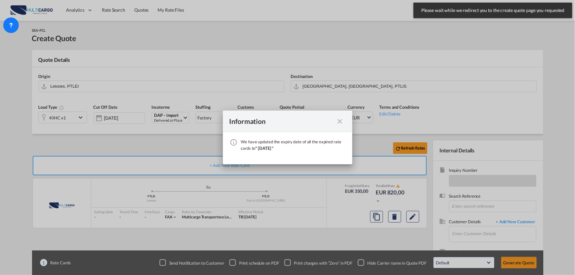
click at [340, 119] on md-icon "icon-close fg-AAA8AD cursor" at bounding box center [340, 121] width 8 height 8
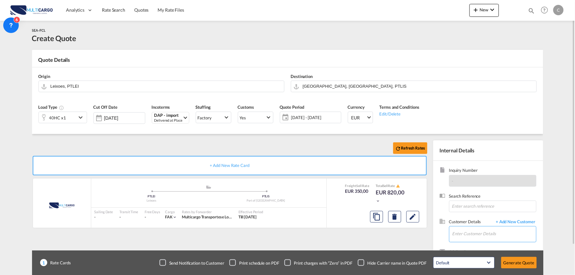
click at [513, 234] on input "Enter Customer Details" at bounding box center [494, 233] width 84 height 15
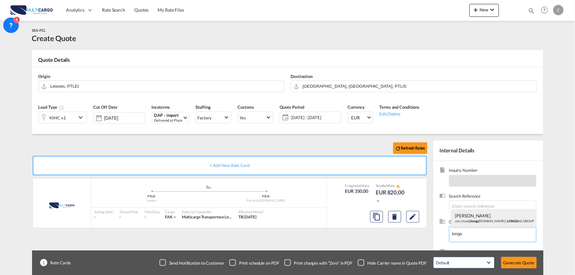
click at [479, 217] on div "[PERSON_NAME].[PERSON_NAME]@ longs [DOMAIN_NAME] | LONGS AIL GROUP" at bounding box center [494, 217] width 84 height 17
type input "LONGSAIL GROUP, [PERSON_NAME], [EMAIL_ADDRESS][DOMAIN_NAME]"
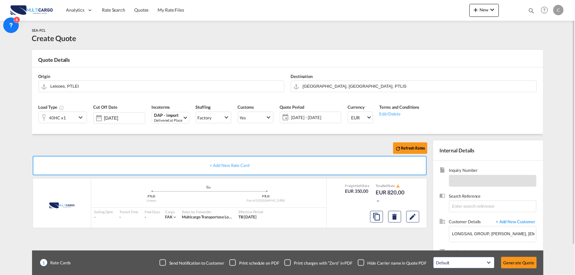
click at [364, 259] on div "Checkbox No Ink" at bounding box center [361, 262] width 6 height 6
click at [243, 145] on div "Refresh Rates" at bounding box center [231, 148] width 398 height 16
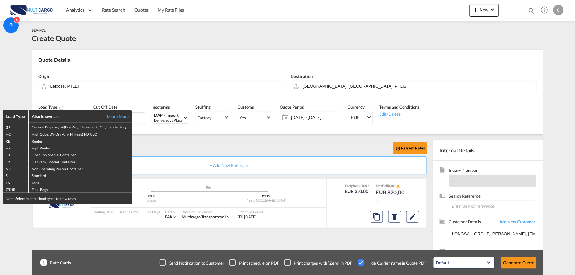
click at [333, 86] on div "Load Type Also known as Learn More GP General Purpose, DV(Dry Van), FT(Feet), H…" at bounding box center [287, 137] width 575 height 275
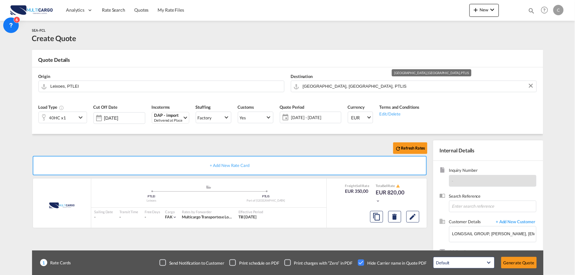
click at [333, 86] on input "[GEOGRAPHIC_DATA], [GEOGRAPHIC_DATA], PTLIS" at bounding box center [418, 86] width 230 height 11
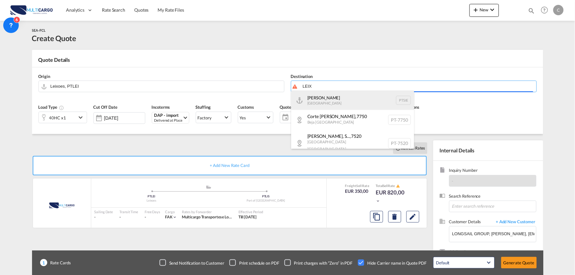
click at [320, 98] on div "[PERSON_NAME] [GEOGRAPHIC_DATA] PTSIE" at bounding box center [352, 100] width 123 height 19
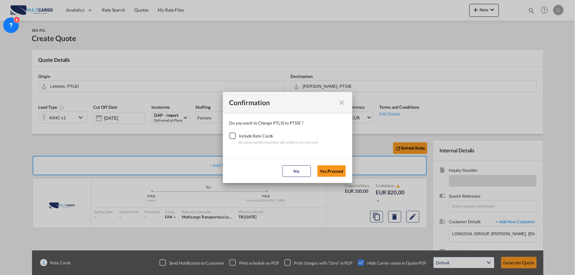
click at [339, 99] on md-icon "icon-close fg-AAA8AD cursor" at bounding box center [342, 103] width 8 height 8
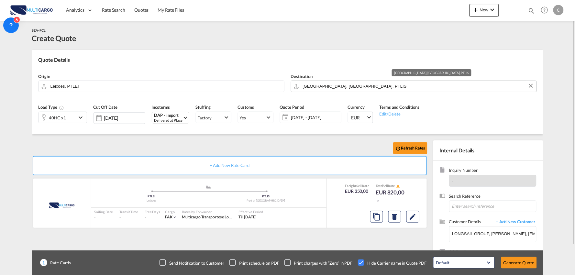
click at [331, 86] on input "[GEOGRAPHIC_DATA], [GEOGRAPHIC_DATA], PTLIS" at bounding box center [418, 86] width 230 height 11
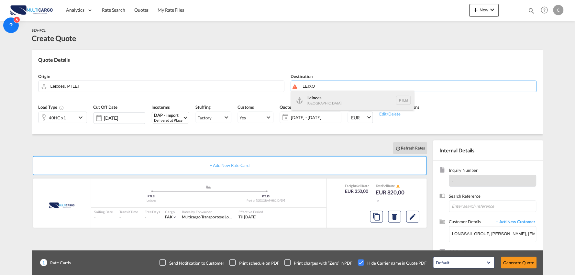
click at [322, 100] on div "Leixo es [GEOGRAPHIC_DATA] PTLEI" at bounding box center [352, 100] width 123 height 19
type input "Leixoes, PTLEI"
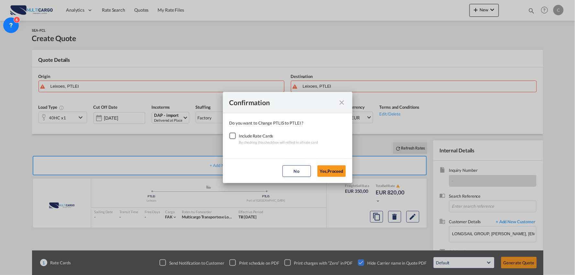
click at [231, 134] on div "Checkbox No Ink" at bounding box center [232, 136] width 6 height 6
drag, startPoint x: 333, startPoint y: 173, endPoint x: 336, endPoint y: 170, distance: 3.9
click at [333, 173] on button "Yes,Proceed" at bounding box center [331, 171] width 28 height 12
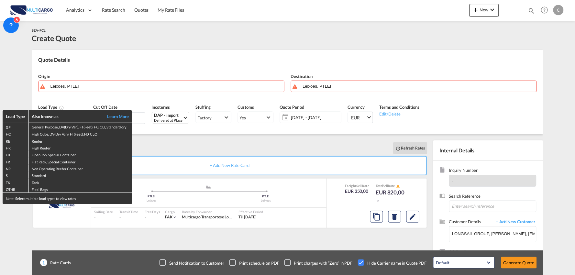
click at [68, 83] on div "Load Type Also known as Learn More GP General Purpose, DV(Dry Van), FT(Feet), H…" at bounding box center [287, 137] width 575 height 275
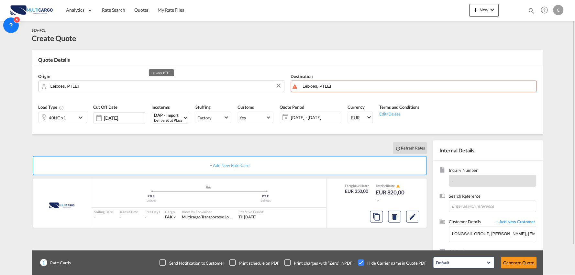
click at [68, 83] on input "Leixoes, PTLEI" at bounding box center [165, 86] width 230 height 11
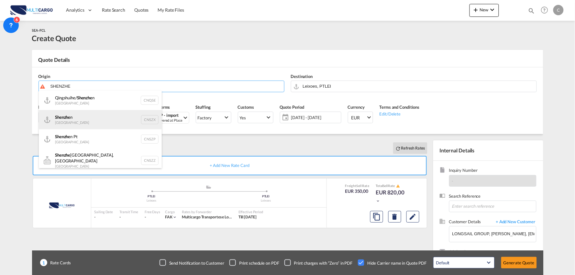
click at [75, 117] on div "Shenzhe n [GEOGRAPHIC_DATA] CNSZX" at bounding box center [100, 119] width 123 height 19
type input "[GEOGRAPHIC_DATA], CNSZX"
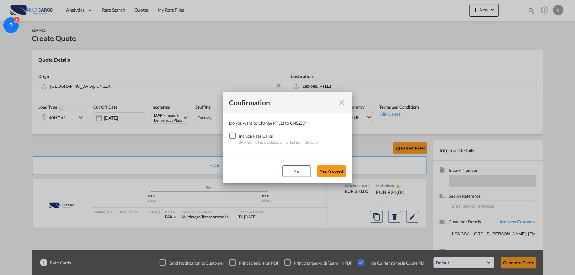
click at [234, 135] on div "Checkbox No Ink" at bounding box center [232, 136] width 6 height 6
click at [327, 172] on button "Yes,Proceed" at bounding box center [331, 171] width 28 height 12
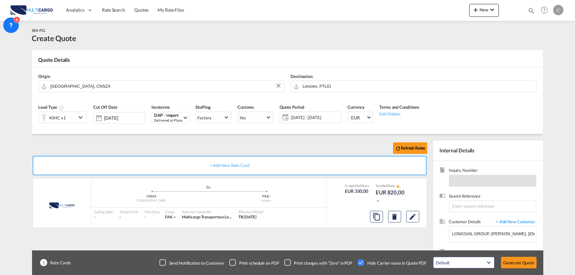
click at [146, 146] on div "Refresh Rates" at bounding box center [231, 148] width 398 height 16
click at [516, 260] on button "Generate Quote" at bounding box center [519, 263] width 36 height 12
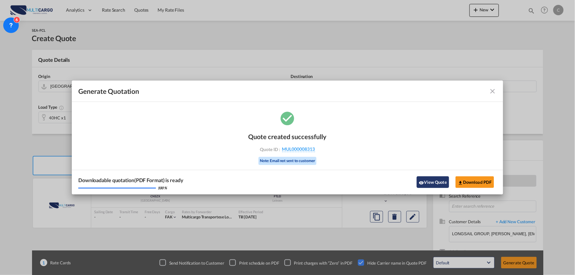
click at [428, 183] on button "View Quote" at bounding box center [433, 182] width 32 height 12
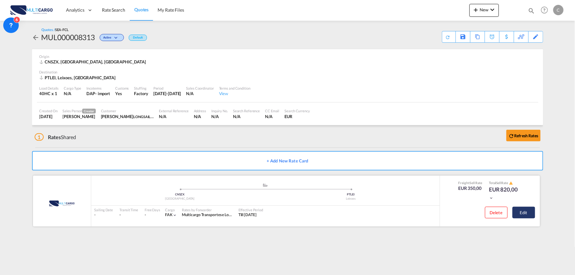
click at [522, 209] on button "Edit" at bounding box center [523, 213] width 23 height 12
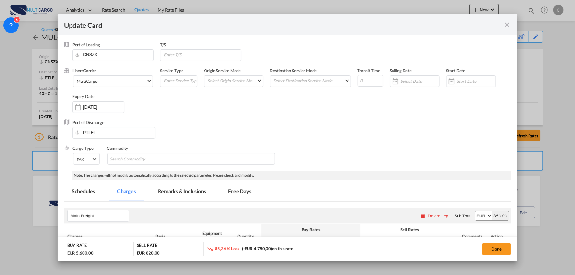
select select "per container"
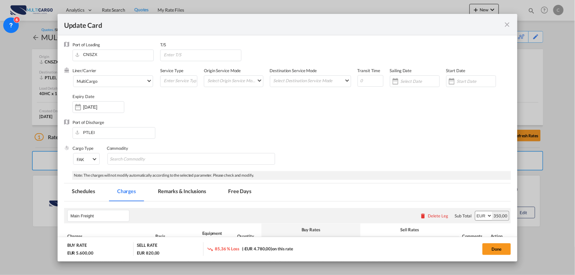
select select "per container"
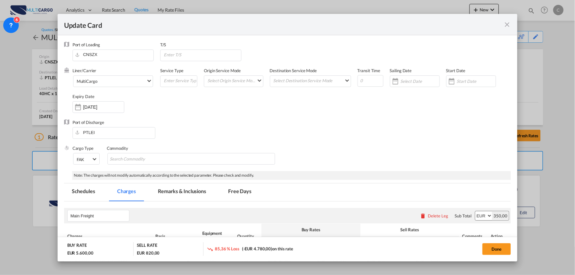
select select "per container"
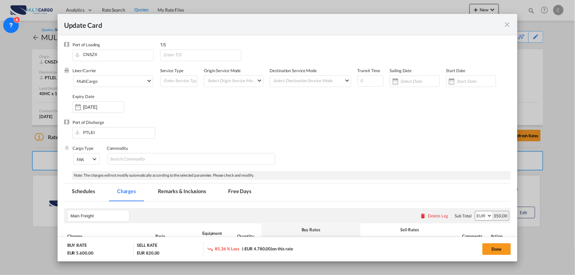
select select "per B/L"
select select "per container"
select select "per B/L"
select select "per container"
click at [185, 192] on md-tab-item "Remarks & Inclusions" at bounding box center [182, 192] width 64 height 18
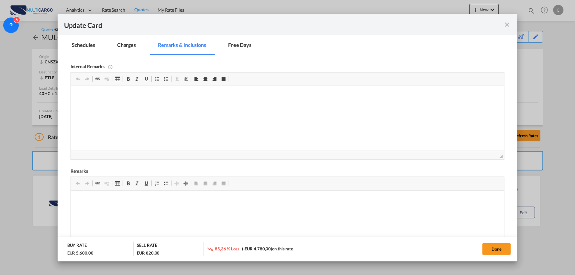
scroll to position [179, 0]
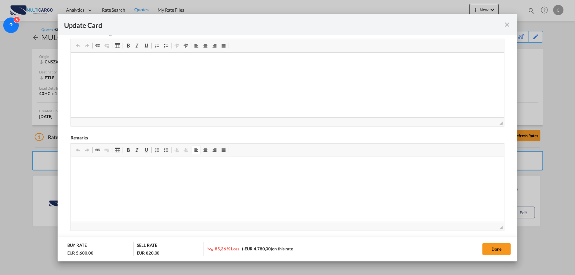
click at [164, 150] on span "Update CardPort of ..." at bounding box center [165, 149] width 5 height 5
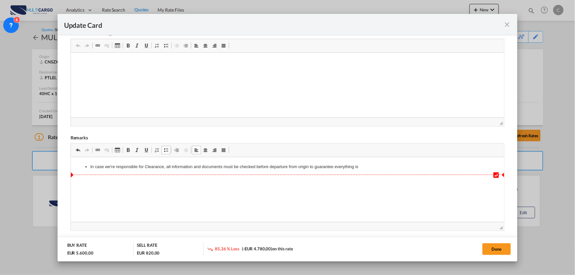
drag, startPoint x: 308, startPoint y: 165, endPoint x: 311, endPoint y: 200, distance: 35.7
click at [308, 165] on li "In case we're responsible for Clearance, all information and documents must be …" at bounding box center [287, 167] width 395 height 7
click at [367, 167] on li "In case we're responsible for Clearance, all information and documents must be …" at bounding box center [287, 167] width 395 height 7
click at [213, 213] on p "DUTIES:" at bounding box center [287, 210] width 420 height 7
drag, startPoint x: 129, startPoint y: 210, endPoint x: 75, endPoint y: 184, distance: 60.3
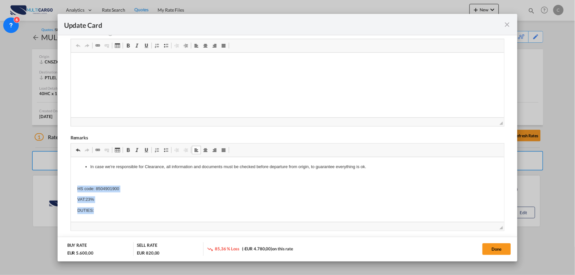
click at [75, 184] on html "In case we're responsible for Clearance, all information and documents must be …" at bounding box center [287, 188] width 433 height 63
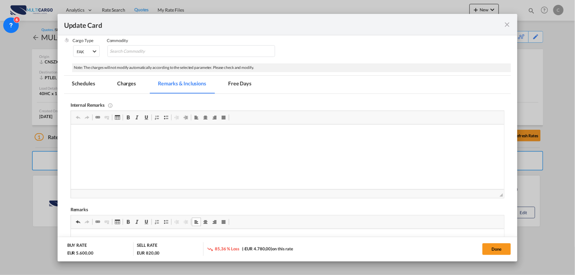
click at [126, 79] on md-tab-item "Charges" at bounding box center [126, 85] width 34 height 18
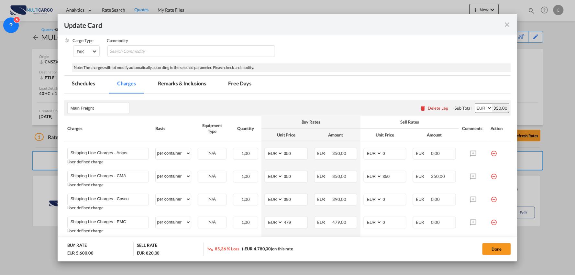
click at [429, 107] on div "Delete Leg" at bounding box center [438, 107] width 20 height 5
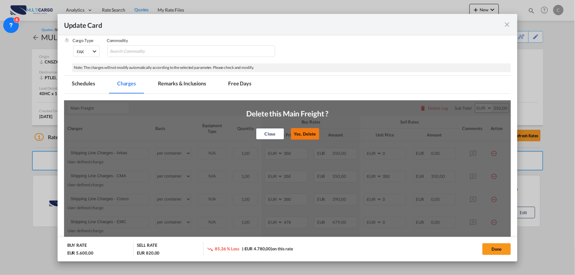
click at [308, 137] on button "Yes, Delete" at bounding box center [305, 134] width 28 height 12
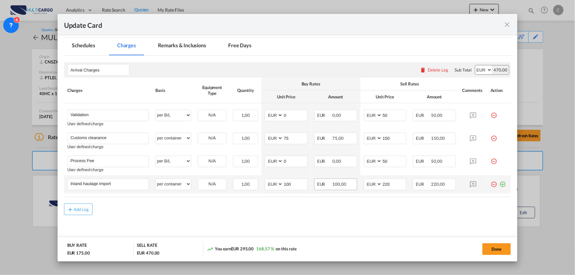
scroll to position [147, 0]
click at [499, 183] on md-icon "icon-plus-circle-outline green-400-fg" at bounding box center [502, 181] width 6 height 6
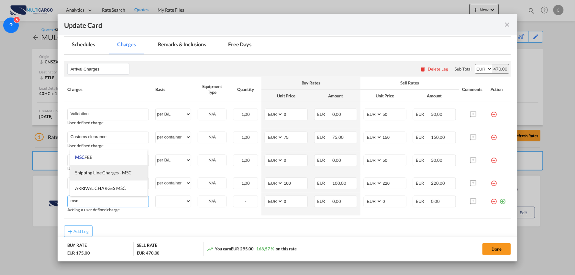
click at [102, 174] on span "Shipping Line Charges - MSC" at bounding box center [103, 172] width 57 height 5
type input "Shipping Line Charges - MSC"
select select "per container"
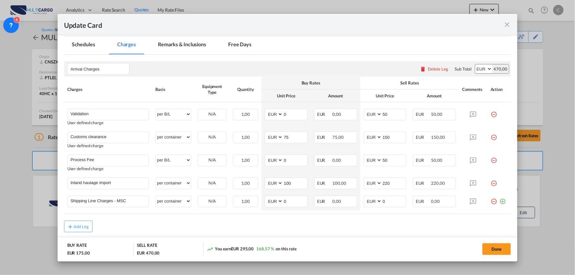
click at [189, 219] on rate-modification "Arrival Charges Please enter leg name Leg Name Already Exists Delete Leg Sub To…" at bounding box center [287, 144] width 447 height 178
drag, startPoint x: 383, startPoint y: 200, endPoint x: 347, endPoint y: 199, distance: 36.2
click at [370, 200] on md-input-container "AED AFN ALL AMD ANG AOA ARS AUD AWG AZN BAM BBD BDT BGN BHD BIF BMD BND BOB BRL…" at bounding box center [385, 202] width 43 height 12
type input "347"
drag, startPoint x: 264, startPoint y: 204, endPoint x: 225, endPoint y: 209, distance: 38.7
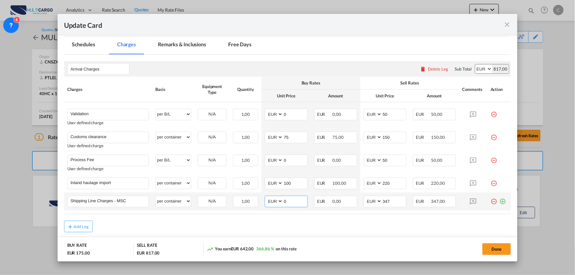
click at [253, 204] on tr "Shipping Line Charges - MSC Please Enter User Defined Charges Cannot Be Publish…" at bounding box center [287, 201] width 447 height 18
type input "347"
drag, startPoint x: 114, startPoint y: 185, endPoint x: 8, endPoint y: 172, distance: 106.6
click at [8, 172] on div "Update Card Port of [GEOGRAPHIC_DATA] CNSZX T/S Liner/Carrier MultiCargo 2HM LO…" at bounding box center [287, 137] width 575 height 275
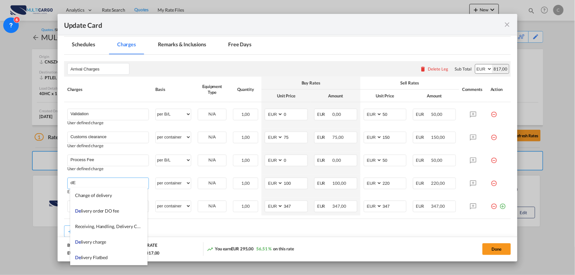
type input "d"
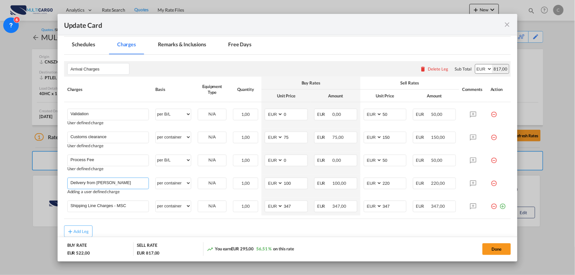
type input "Delivery from [PERSON_NAME]"
click at [226, 220] on rate-modification "Arrival Charges Please enter leg name Leg Name Already Exists Delete Leg Sub To…" at bounding box center [287, 146] width 447 height 182
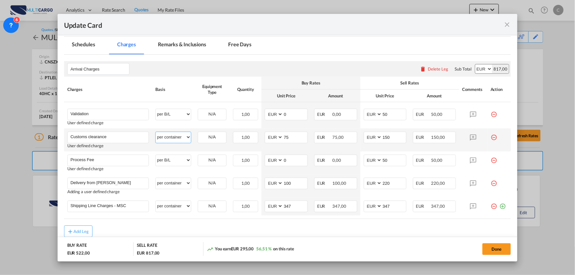
drag, startPoint x: 166, startPoint y: 140, endPoint x: 171, endPoint y: 140, distance: 5.2
click at [166, 140] on select "per equipment per container per B/L per shipping bill per shipment per pallet p…" at bounding box center [173, 137] width 35 height 10
select select "per_document"
click at [156, 132] on select "per equipment per container per B/L per shipping bill per shipment per pallet p…" at bounding box center [173, 137] width 35 height 10
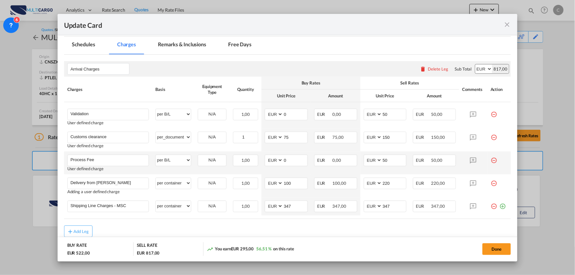
click at [490, 161] on md-icon "icon-minus-circle-outline red-400-fg" at bounding box center [493, 158] width 6 height 6
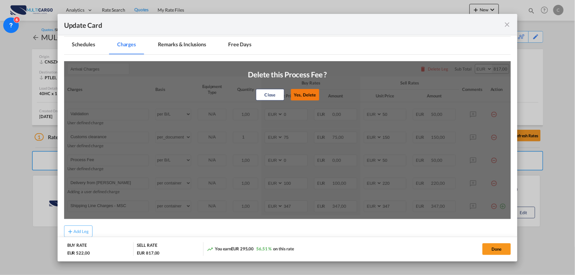
click at [307, 96] on button "Yes, Delete" at bounding box center [304, 95] width 28 height 12
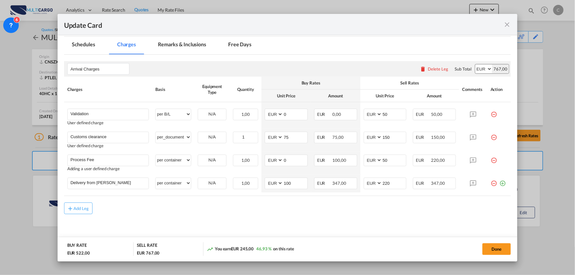
type input "Delivery from [PERSON_NAME]"
select select "per container"
type input "100"
type input "220"
type input "Shipping Line Charges - MSC"
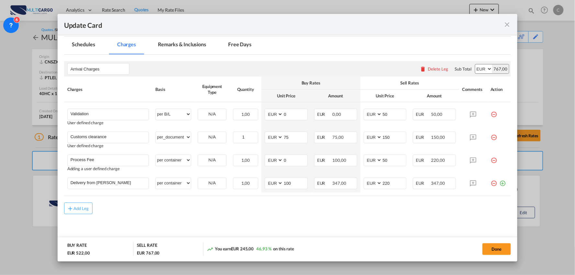
type input "347"
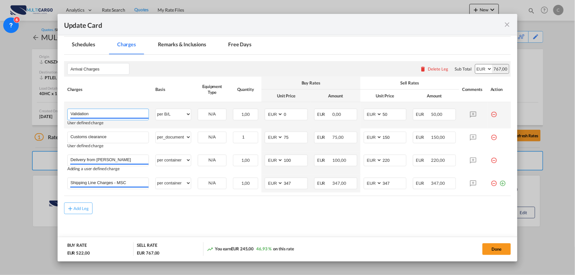
click at [99, 114] on input "Validation" at bounding box center [110, 114] width 78 height 10
type input "Validation + Process Fee"
drag, startPoint x: 380, startPoint y: 114, endPoint x: 347, endPoint y: 115, distance: 32.7
click at [348, 115] on tr "Validation + Process Fee Please Enter User Defined Charges Cannot Be Published …" at bounding box center [287, 115] width 447 height 26
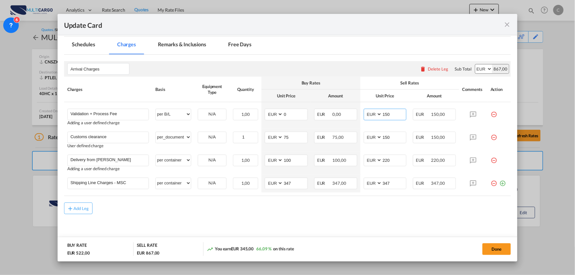
type input "150"
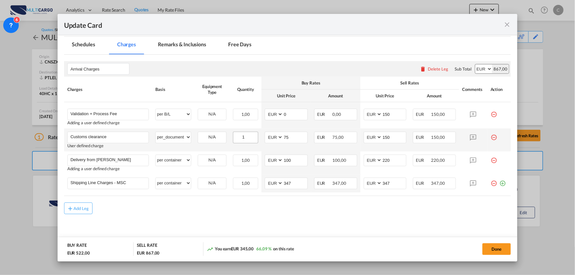
drag, startPoint x: 370, startPoint y: 227, endPoint x: 246, endPoint y: 141, distance: 151.1
click at [366, 228] on md-content "Arrival Charges Please enter leg name Leg Name Already Exists Delete Leg Sub To…" at bounding box center [287, 150] width 447 height 190
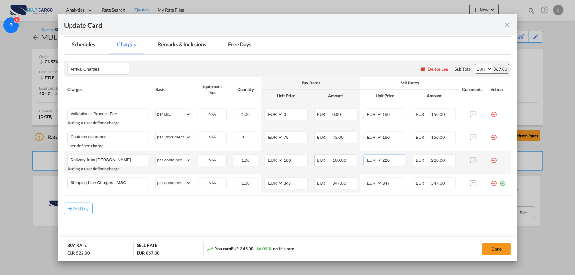
drag, startPoint x: 390, startPoint y: 159, endPoint x: 320, endPoint y: 158, distance: 70.2
click at [320, 158] on tr "Delivery from [PERSON_NAME] Please Enter User Defined Charges Cannot Be Publish…" at bounding box center [287, 162] width 447 height 23
drag, startPoint x: 271, startPoint y: 162, endPoint x: 262, endPoint y: 162, distance: 8.4
click at [265, 162] on md-input-container "AED AFN ALL AMD ANG AOA ARS AUD AWG AZN BAM BBD BDT BGN BHD BIF BMD BND [PERSON…" at bounding box center [286, 161] width 43 height 12
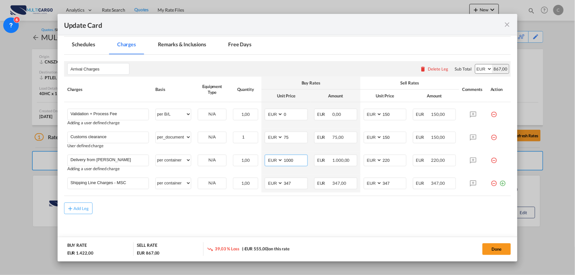
type input "1000"
click at [426, 227] on md-content "Arrival Charges Please enter leg name Leg Name Already Exists Delete Leg Sub To…" at bounding box center [287, 150] width 447 height 190
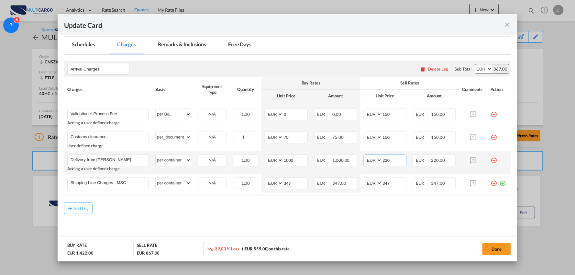
click at [396, 157] on input "220" at bounding box center [394, 160] width 24 height 10
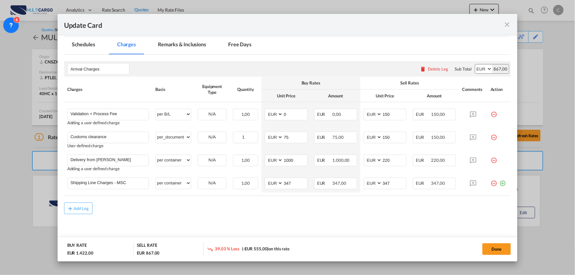
drag, startPoint x: 400, startPoint y: 219, endPoint x: 400, endPoint y: 215, distance: 4.5
click at [400, 218] on md-content "Arrival Charges Please enter leg name Leg Name Already Exists Delete Leg Sub To…" at bounding box center [287, 150] width 447 height 190
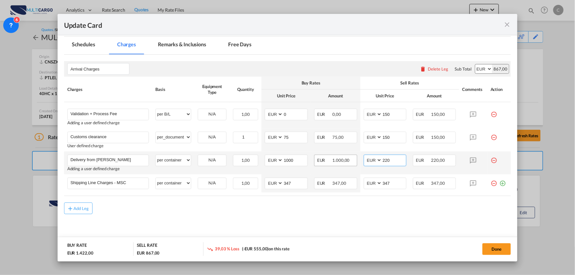
drag, startPoint x: 389, startPoint y: 161, endPoint x: 321, endPoint y: 160, distance: 67.9
click at [324, 160] on tr "Delivery from [PERSON_NAME] Please Enter User Defined Charges Cannot Be Publish…" at bounding box center [287, 162] width 447 height 23
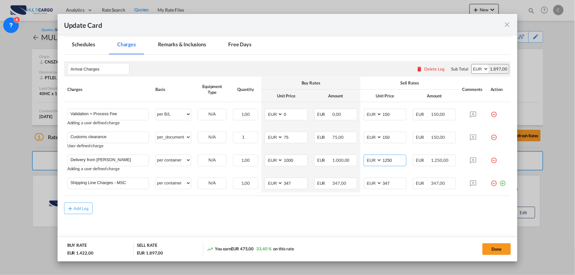
type input "1250"
click at [389, 224] on md-content "Arrival Charges Please enter leg name Leg Name Already Exists Delete Leg Sub To…" at bounding box center [287, 150] width 447 height 190
click at [280, 215] on md-content "Arrival Charges Please enter leg name Leg Name Already Exists Delete Leg Sub To…" at bounding box center [287, 150] width 447 height 190
click at [492, 250] on button "Done" at bounding box center [496, 249] width 28 height 12
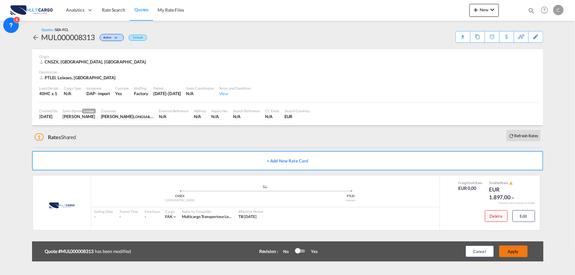
click at [513, 252] on button "Apply" at bounding box center [513, 251] width 28 height 12
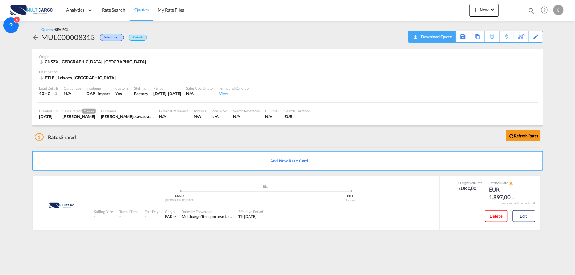
click at [445, 37] on div "Download Quote" at bounding box center [435, 36] width 33 height 10
click at [538, 38] on div "Edit" at bounding box center [535, 36] width 7 height 11
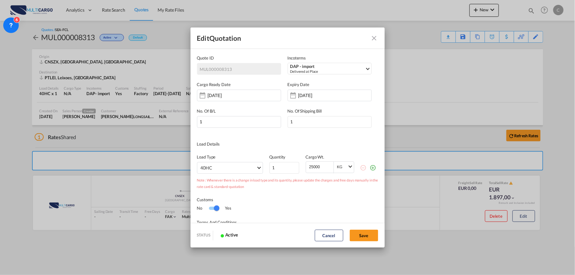
scroll to position [0, 0]
drag, startPoint x: 373, startPoint y: 35, endPoint x: 447, endPoint y: 125, distance: 116.3
click at [374, 36] on md-icon "Close dialog" at bounding box center [374, 38] width 8 height 8
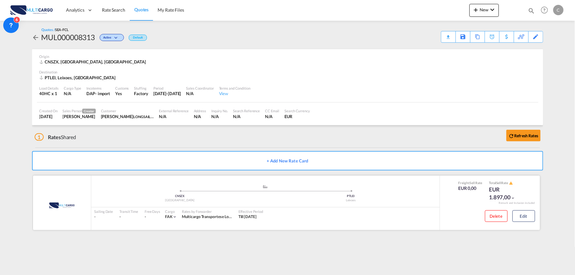
click at [510, 211] on div "Delete Edit" at bounding box center [507, 218] width 55 height 17
click at [522, 215] on button "Edit" at bounding box center [523, 216] width 23 height 12
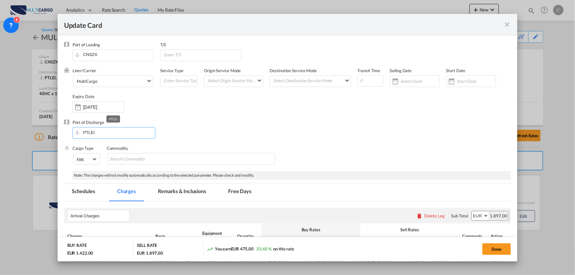
drag, startPoint x: 102, startPoint y: 135, endPoint x: 34, endPoint y: 130, distance: 68.5
click at [34, 130] on div "Update Card Port of [GEOGRAPHIC_DATA] CNSZX T/S Liner/Carrier MultiCargo 2HM LO…" at bounding box center [287, 137] width 575 height 275
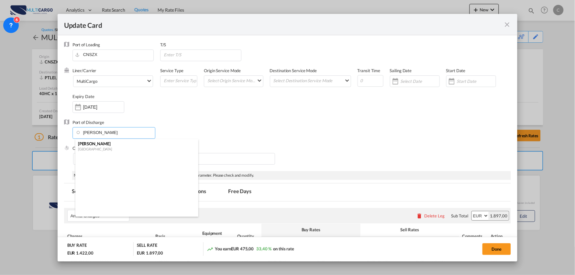
click at [88, 144] on div "[PERSON_NAME]" at bounding box center [135, 144] width 114 height 6
type input "[PERSON_NAME], PTSIE"
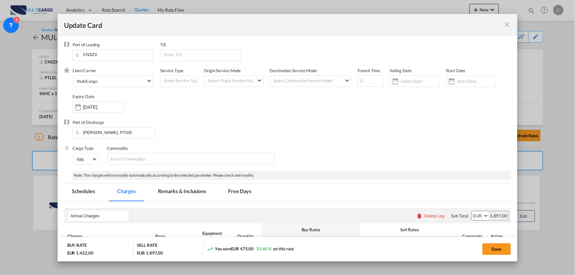
click at [503, 257] on md-dialog-actions "BUY RATE EUR 1.422,00 SELL RATE EUR 1.897,00 You earn EUR 475,00 33,40 % on thi…" at bounding box center [288, 249] width 460 height 25
click at [497, 248] on button "Done" at bounding box center [496, 249] width 28 height 12
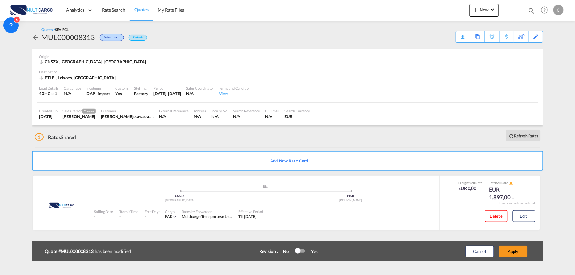
click at [508, 249] on div "Update Card Port of [GEOGRAPHIC_DATA] CNSZX T/S Liner/Carrier MultiCargo 2HM LO…" at bounding box center [287, 137] width 575 height 275
click at [510, 249] on button "Apply" at bounding box center [513, 251] width 28 height 12
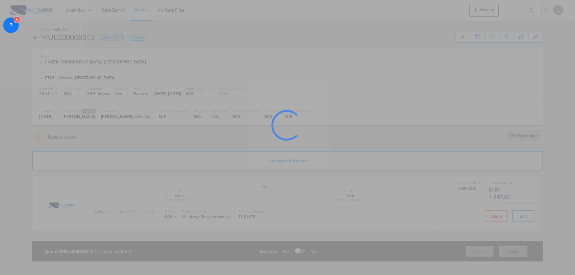
click at [510, 249] on div at bounding box center [287, 137] width 575 height 275
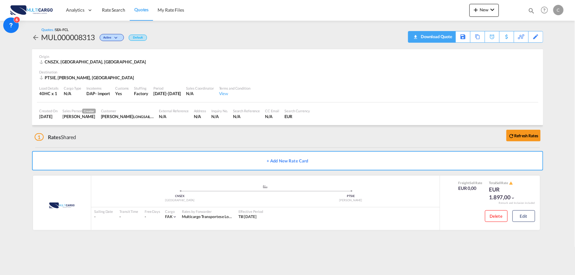
click at [449, 39] on div "Download Quote" at bounding box center [435, 36] width 33 height 10
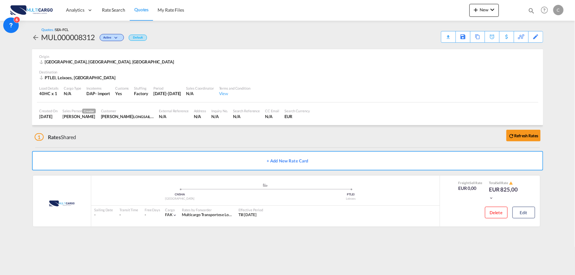
click at [245, 38] on div "Quotes / SEA-FCL MUL000008312 Active Default Download Quote Save As Template Co…" at bounding box center [287, 35] width 511 height 16
drag, startPoint x: 159, startPoint y: 73, endPoint x: 12, endPoint y: 79, distance: 147.9
click at [159, 73] on div "Destination" at bounding box center [287, 72] width 496 height 5
click at [149, 144] on div "1 Rates Shared Refresh Rates" at bounding box center [289, 135] width 508 height 21
click at [523, 209] on button "Edit" at bounding box center [523, 213] width 23 height 12
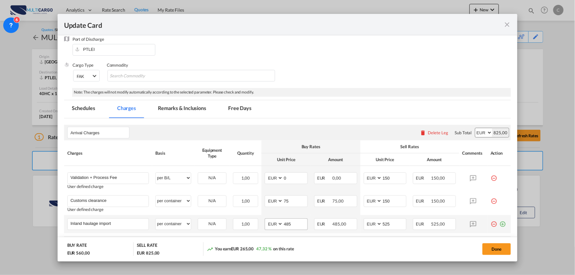
scroll to position [124, 0]
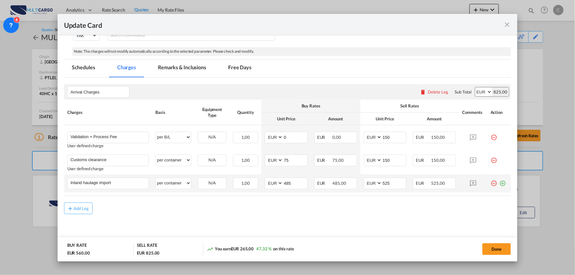
click at [500, 182] on md-icon "icon-plus-circle-outline green-400-fg" at bounding box center [502, 181] width 6 height 6
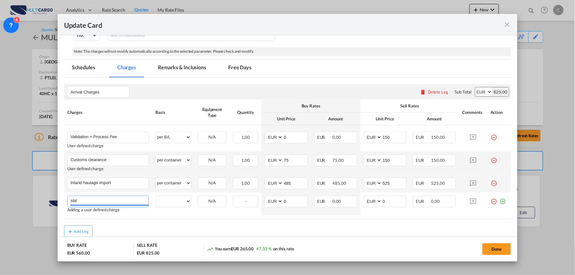
type input "A"
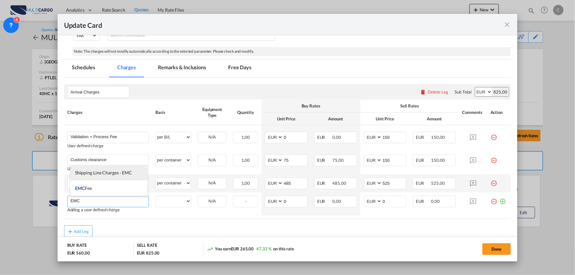
click at [109, 172] on span "Shipping Line Charges - EMC" at bounding box center [103, 172] width 57 height 5
type input "Shipping Line Charges - EMC"
select select "per container"
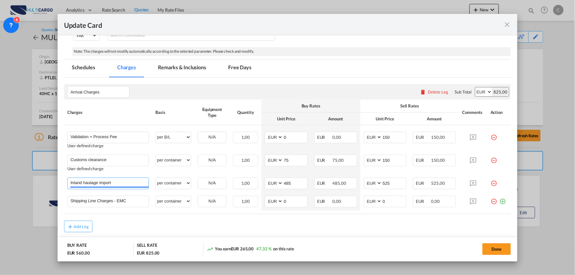
drag, startPoint x: 117, startPoint y: 180, endPoint x: 52, endPoint y: 182, distance: 65.4
click at [53, 182] on div "Update Card Port of Loading CNSHA T/S Liner/Carrier MultiCargo 2HM LOGISTICS D.…" at bounding box center [287, 137] width 575 height 275
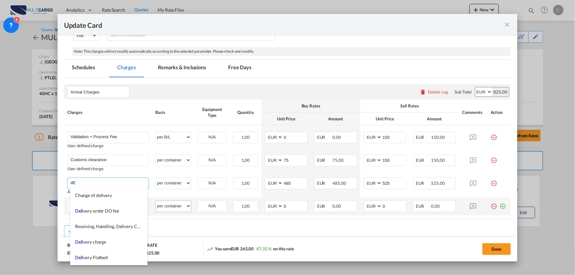
type input "d"
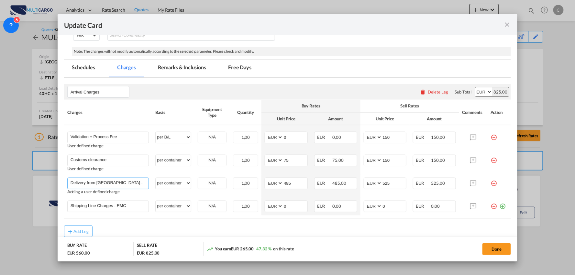
drag, startPoint x: 136, startPoint y: 180, endPoint x: 39, endPoint y: 176, distance: 97.1
click at [39, 176] on div "Update Card Port of Loading CNSHA T/S Liner/Carrier MultiCargo 2HM LOGISTICS D.…" at bounding box center [287, 137] width 575 height 275
type input "Delivery from Lisboa - Esmolfe"
drag, startPoint x: 43, startPoint y: 199, endPoint x: 7, endPoint y: 199, distance: 36.2
click at [7, 199] on div "Update Card Port of Loading CNSHA T/S Liner/Carrier MultiCargo 2HM LOGISTICS D.…" at bounding box center [287, 137] width 575 height 275
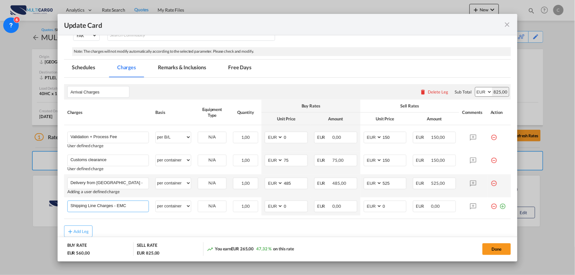
paste input "Delivery from Lisboa - Esmolfe"
type input "Delivery from Lisboa - Esmolfe"
select select "? string: ?"
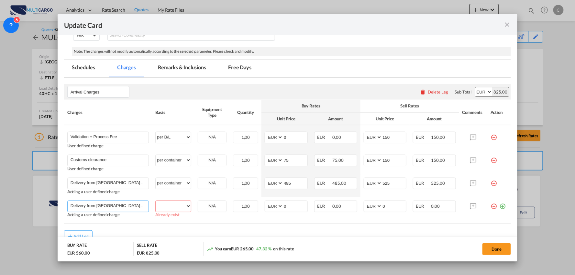
drag, startPoint x: 109, startPoint y: 206, endPoint x: 109, endPoint y: 226, distance: 20.4
click at [108, 208] on input "Delivery from Lisboa - Esmolfe" at bounding box center [110, 206] width 78 height 10
type input "Delivery from Leixoes - Esmolfe"
click at [179, 202] on select "per equipment per container per B/L per shipping bill per shipment per pallet p…" at bounding box center [173, 206] width 35 height 10
select select "per container"
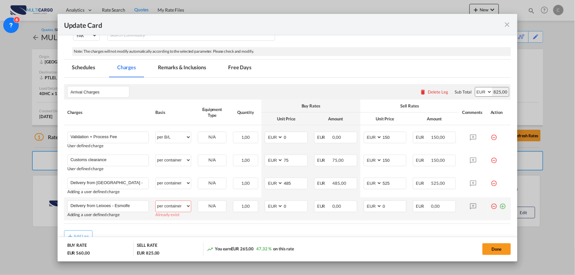
click at [156, 201] on select "per equipment per container per B/L per shipping bill per shipment per pallet p…" at bounding box center [173, 206] width 35 height 10
click at [213, 230] on rate-modification "Arrival Charges Please enter leg name Leg Name Already Exists Delete Leg Sub To…" at bounding box center [287, 160] width 447 height 164
click at [499, 206] on md-icon "icon-plus-circle-outline green-400-fg" at bounding box center [502, 204] width 6 height 6
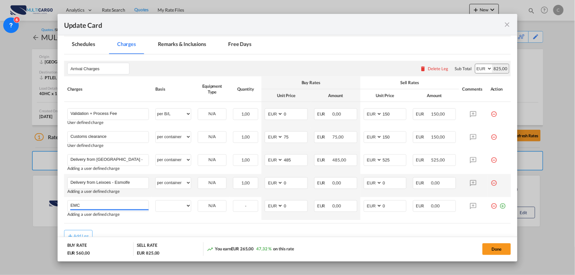
scroll to position [160, 0]
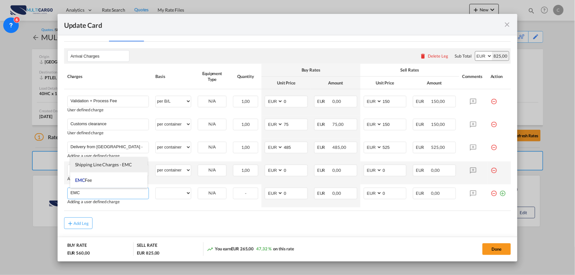
click at [107, 166] on span "Shipping Line Charges - EMC" at bounding box center [103, 164] width 57 height 5
type input "Shipping Line Charges - EMC"
select select "per container"
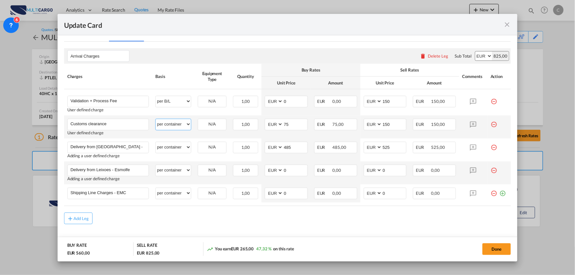
click at [176, 124] on select "per equipment per container per B/L per shipping bill per shipment per pallet p…" at bounding box center [173, 124] width 35 height 10
select select "per_document"
click at [156, 119] on select "per equipment per container per B/L per shipping bill per shipment per pallet p…" at bounding box center [173, 124] width 35 height 10
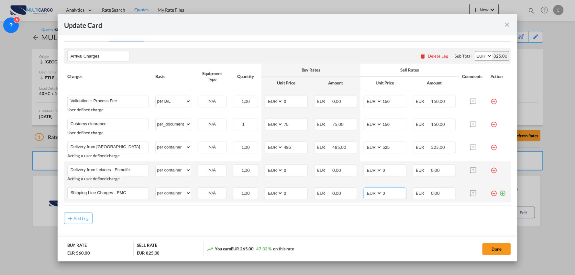
drag, startPoint x: 386, startPoint y: 193, endPoint x: 353, endPoint y: 196, distance: 32.8
click at [353, 196] on tr "Shipping Line Charges - EMC Please Enter User Defined Charges Cannot Be Publish…" at bounding box center [287, 193] width 447 height 18
type input "547"
drag, startPoint x: 282, startPoint y: 194, endPoint x: 277, endPoint y: 195, distance: 5.2
click at [277, 195] on md-input-container "AED AFN ALL AMD ANG AOA ARS AUD AWG AZN BAM BBD BDT BGN BHD BIF BMD BND BOB BRL…" at bounding box center [286, 194] width 43 height 12
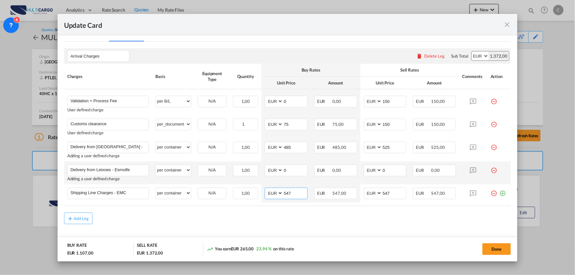
type input "547"
click at [356, 231] on md-content "Arrival Charges Please enter leg name Leg Name Already Exists Delete Leg Sub To…" at bounding box center [287, 148] width 447 height 213
drag, startPoint x: 391, startPoint y: 172, endPoint x: 380, endPoint y: 172, distance: 11.0
click at [382, 172] on input "0" at bounding box center [394, 170] width 24 height 10
type input "0"
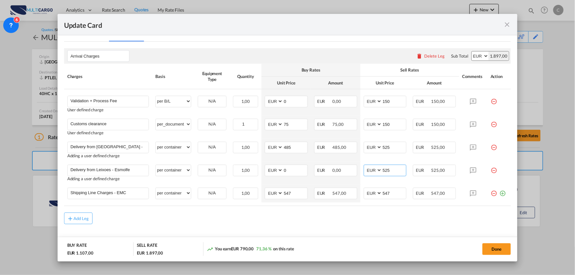
type input "525"
drag, startPoint x: 360, startPoint y: 222, endPoint x: 273, endPoint y: 179, distance: 97.1
click at [358, 222] on div "Add Leg" at bounding box center [287, 218] width 447 height 12
click at [208, 225] on md-content "Arrival Charges Please enter leg name Leg Name Already Exists Delete Leg Sub To…" at bounding box center [287, 148] width 447 height 213
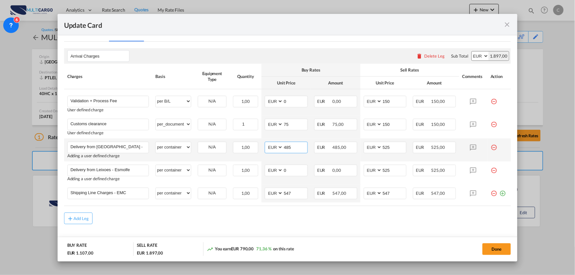
drag, startPoint x: 268, startPoint y: 148, endPoint x: 262, endPoint y: 148, distance: 5.5
click at [265, 148] on md-input-container "AED AFN ALL AMD ANG AOA ARS AUD AWG AZN BAM BBD BDT BGN BHD BIF BMD BND BOB BRL…" at bounding box center [286, 148] width 43 height 12
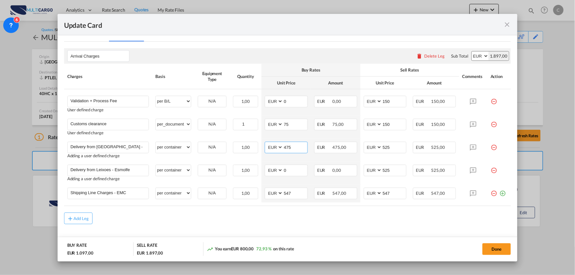
type input "475"
click at [301, 227] on md-content "Arrival Charges Please enter leg name Leg Name Already Exists Delete Leg Sub To…" at bounding box center [287, 148] width 447 height 213
drag, startPoint x: 288, startPoint y: 169, endPoint x: 257, endPoint y: 172, distance: 30.9
click at [257, 171] on tr "Delivery from Leixoes - Esmolfe Please Enter User Defined Charges Cannot Be Pub…" at bounding box center [287, 172] width 447 height 23
drag, startPoint x: 390, startPoint y: 169, endPoint x: 355, endPoint y: 169, distance: 34.6
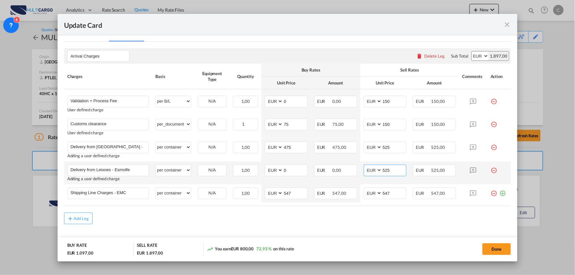
click at [355, 169] on tr "Delivery from Leixoes - Esmolfe Please Enter User Defined Charges Cannot Be Pub…" at bounding box center [287, 172] width 447 height 23
type input "850"
click at [299, 224] on md-content "Arrival Charges Please enter leg name Leg Name Already Exists Delete Leg Sub To…" at bounding box center [287, 148] width 447 height 213
drag, startPoint x: 286, startPoint y: 170, endPoint x: 275, endPoint y: 170, distance: 11.0
click at [275, 170] on md-input-container "AED AFN ALL AMD ANG AOA ARS AUD AWG AZN BAM BBD BDT BGN BHD BIF BMD BND BOB BRL…" at bounding box center [286, 171] width 43 height 12
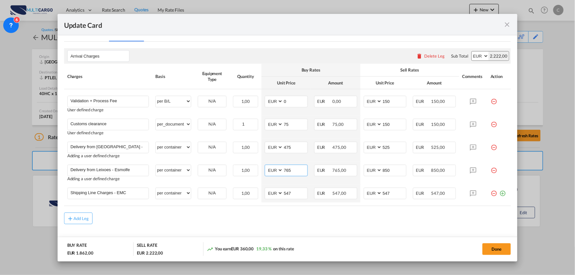
type input "765"
click at [303, 233] on md-content "Arrival Charges Please enter leg name Leg Name Already Exists Delete Leg Sub To…" at bounding box center [287, 148] width 447 height 213
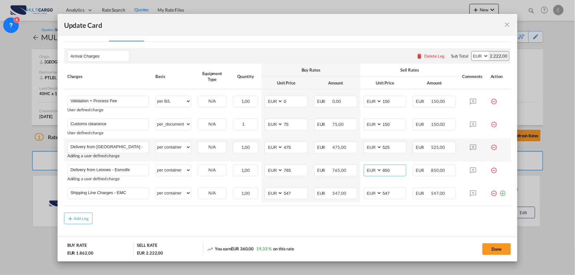
drag, startPoint x: 392, startPoint y: 169, endPoint x: 341, endPoint y: 159, distance: 52.0
click at [360, 169] on td "AED AFN ALL AMD ANG AOA ARS AUD AWG AZN BAM BBD BDT BGN BHD BIF BMD BND BOB BRL…" at bounding box center [384, 172] width 49 height 23
type input "525"
drag, startPoint x: 289, startPoint y: 171, endPoint x: 266, endPoint y: 173, distance: 23.6
click at [266, 173] on md-input-container "AED AFN ALL AMD ANG AOA ARS AUD AWG AZN BAM BBD BDT BGN BHD BIF BMD BND BOB BRL…" at bounding box center [286, 171] width 43 height 12
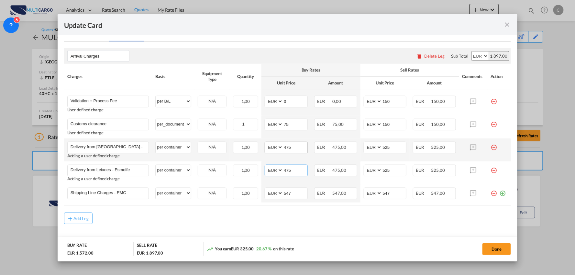
type input "475"
drag, startPoint x: 291, startPoint y: 149, endPoint x: 240, endPoint y: 149, distance: 51.1
click at [248, 149] on tr "Delivery from Lisboa - Esmolfe Please Enter User Defined Charges Cannot Be Publ…" at bounding box center [287, 149] width 447 height 23
type input "0"
drag, startPoint x: 354, startPoint y: 147, endPoint x: 350, endPoint y: 144, distance: 5.3
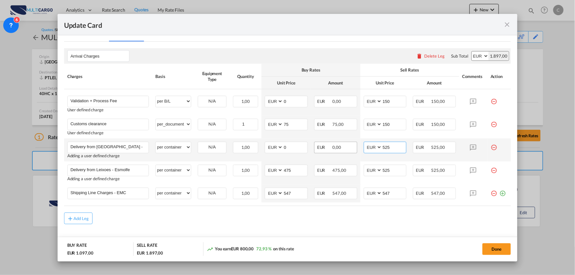
click at [351, 148] on tr "Delivery from Lisboa - Esmolfe Please Enter User Defined Charges Cannot Be Publ…" at bounding box center [287, 149] width 447 height 23
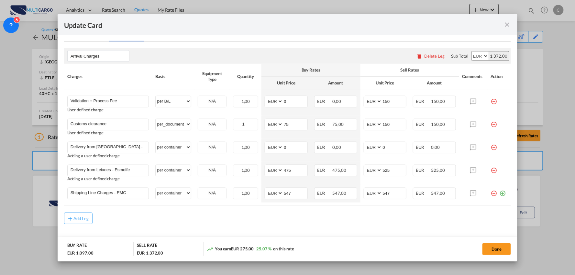
click at [290, 232] on md-content "Arrival Charges Please enter leg name Leg Name Already Exists Delete Leg Sub To…" at bounding box center [287, 148] width 447 height 213
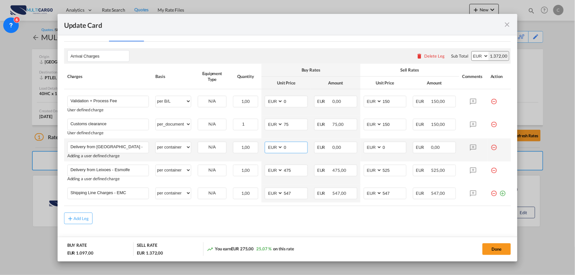
drag, startPoint x: 287, startPoint y: 145, endPoint x: 263, endPoint y: 150, distance: 24.8
click at [265, 150] on md-input-container "AED AFN ALL AMD ANG AOA ARS AUD AWG AZN BAM BBD BDT BGN BHD BIF BMD BND BOB BRL…" at bounding box center [286, 148] width 43 height 12
drag, startPoint x: 387, startPoint y: 148, endPoint x: 370, endPoint y: 148, distance: 16.8
click at [370, 148] on md-input-container "AED AFN ALL AMD ANG AOA ARS AUD AWG AZN BAM BBD BDT BGN BHD BIF BMD BND BOB BRL…" at bounding box center [385, 148] width 43 height 12
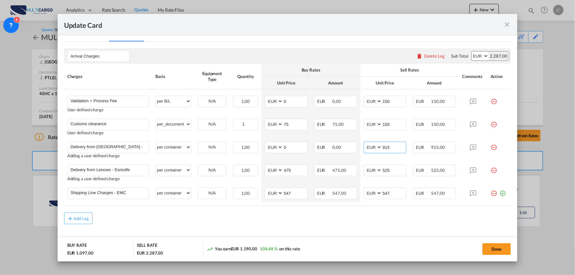
type input "915"
click at [349, 225] on md-content "Arrival Charges Please enter leg name Leg Name Already Exists Delete Leg Sub To…" at bounding box center [287, 148] width 447 height 213
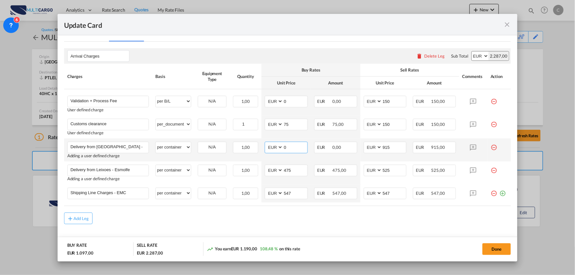
click at [273, 144] on md-input-container "AED AFN ALL AMD ANG AOA ARS AUD AWG AZN BAM BBD BDT BGN BHD BIF BMD BND BOB BRL…" at bounding box center [286, 148] width 43 height 12
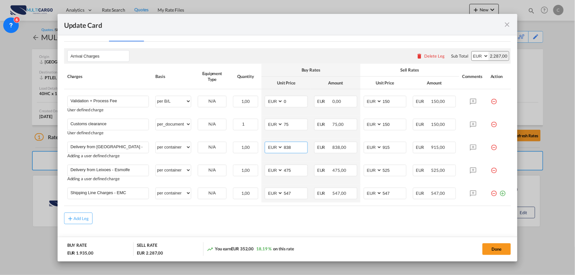
type input "838"
click at [335, 232] on md-content "Arrival Charges Please enter leg name Leg Name Already Exists Delete Leg Sub To…" at bounding box center [287, 148] width 447 height 213
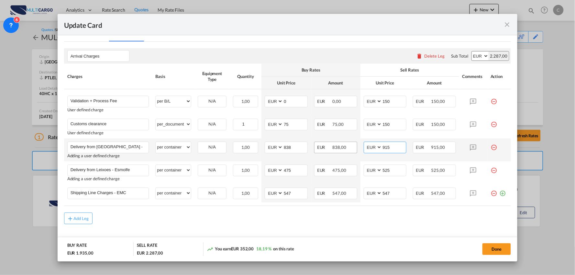
drag, startPoint x: 377, startPoint y: 149, endPoint x: 345, endPoint y: 149, distance: 32.0
click at [346, 149] on tr "Delivery from Lisboa - Esmolfe Please Enter User Defined Charges Cannot Be Publ…" at bounding box center [287, 149] width 447 height 23
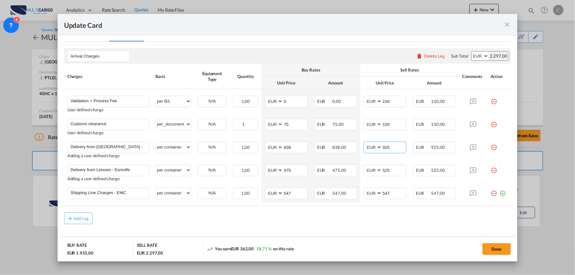
type input "925"
click at [356, 216] on div "Add Leg" at bounding box center [287, 218] width 447 height 12
click at [490, 250] on button "Done" at bounding box center [496, 249] width 28 height 12
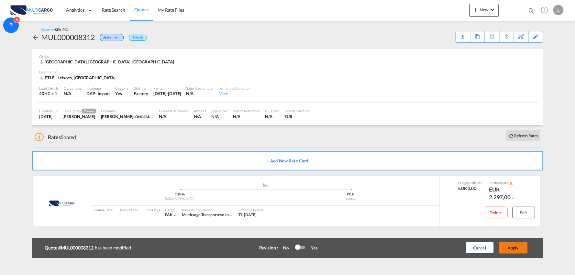
click at [516, 245] on button "Apply" at bounding box center [513, 248] width 28 height 12
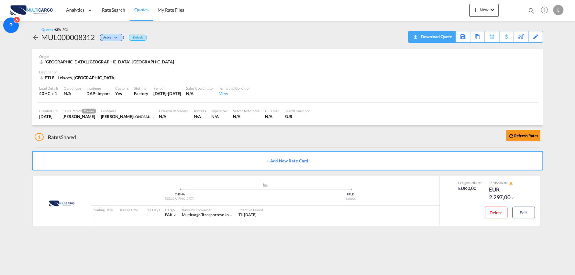
click at [444, 36] on div "Download Quote" at bounding box center [435, 36] width 33 height 10
drag, startPoint x: 222, startPoint y: 27, endPoint x: 281, endPoint y: 19, distance: 59.1
click at [222, 27] on div "Quotes / SEA-FCL MUL000008312 Active Default Download Quote Save As Template Co…" at bounding box center [287, 35] width 511 height 16
